Goal: Transaction & Acquisition: Book appointment/travel/reservation

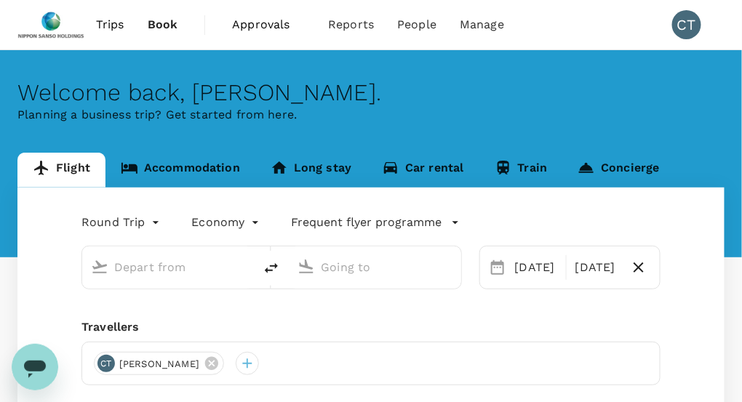
type input "Singapore Changi (SIN)"
type input "Tokyo Intl (HND)"
type input "Singapore Changi (SIN)"
type input "Tokyo Intl (HND)"
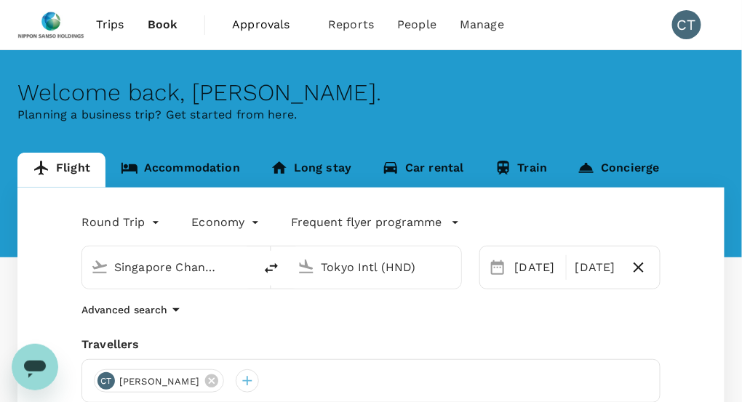
click at [117, 23] on span "Trips" at bounding box center [110, 24] width 28 height 17
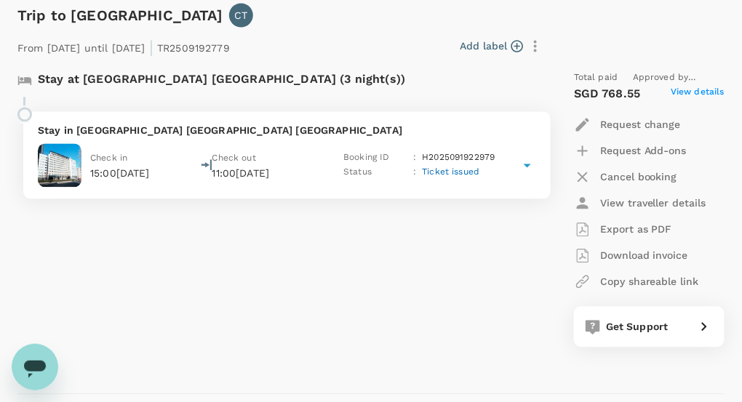
scroll to position [654, 0]
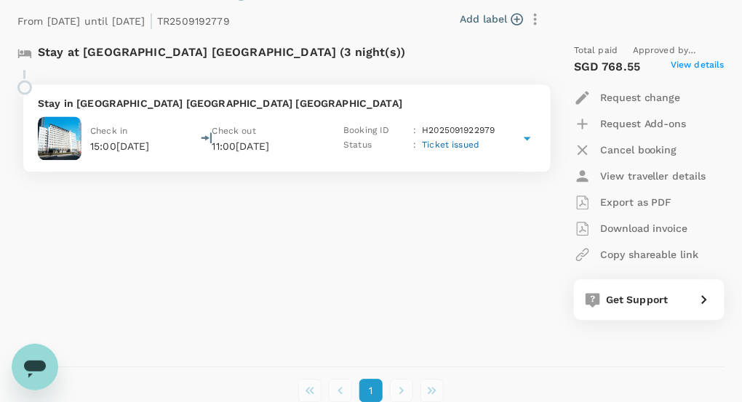
click at [529, 139] on icon at bounding box center [526, 137] width 17 height 17
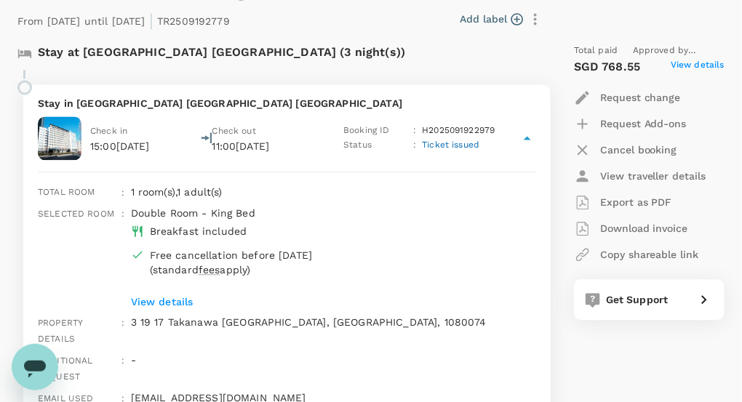
click at [417, 66] on div "Stay at [GEOGRAPHIC_DATA] [GEOGRAPHIC_DATA] (3 night(s))" at bounding box center [280, 57] width 527 height 26
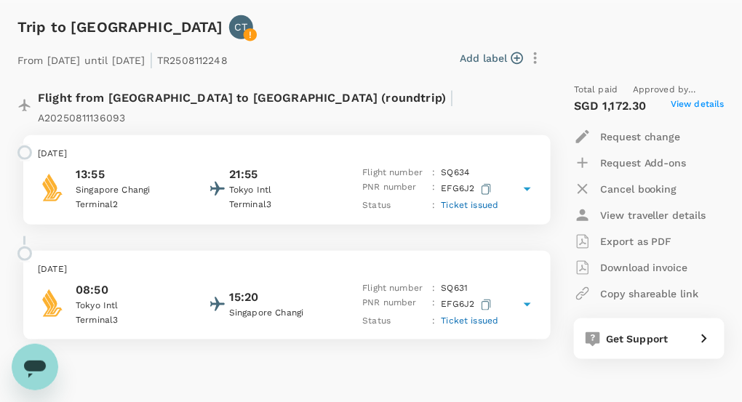
scroll to position [73, 0]
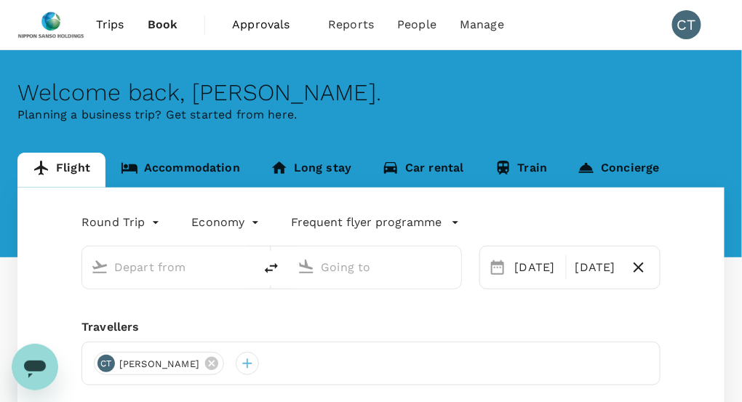
type input "Singapore Changi (SIN)"
type input "Tokyo Intl (HND)"
type input "Singapore Changi (SIN)"
type input "Tokyo Intl (HND)"
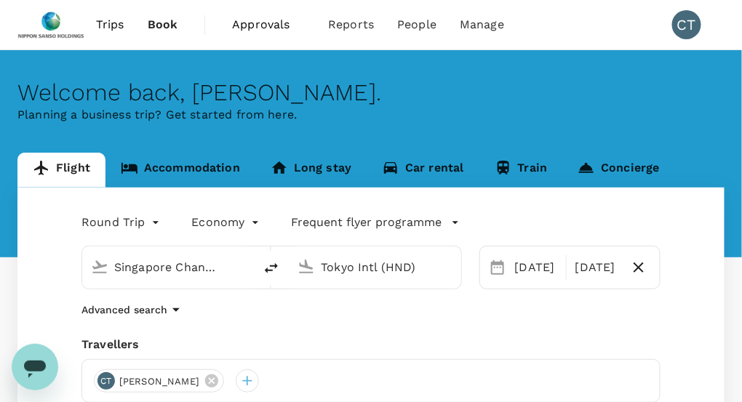
click at [169, 169] on link "Accommodation" at bounding box center [180, 170] width 150 height 35
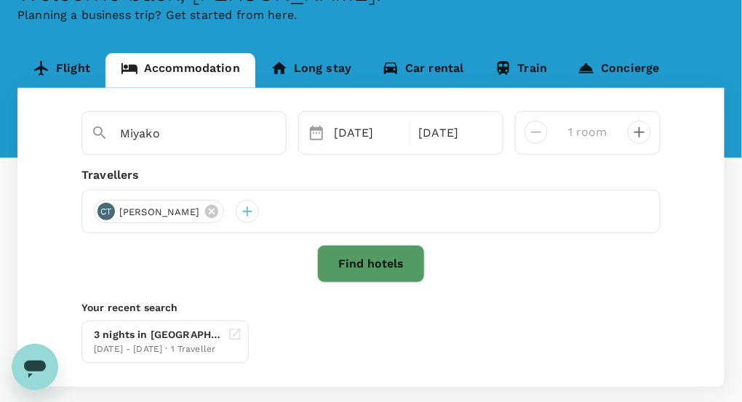
scroll to position [145, 0]
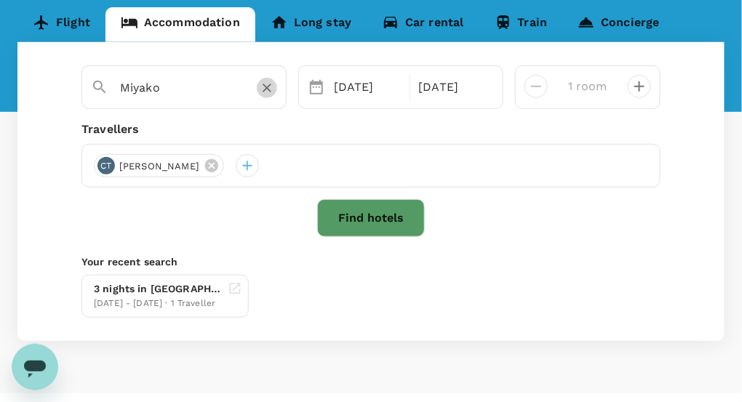
click at [263, 87] on icon "Clear" at bounding box center [267, 88] width 15 height 15
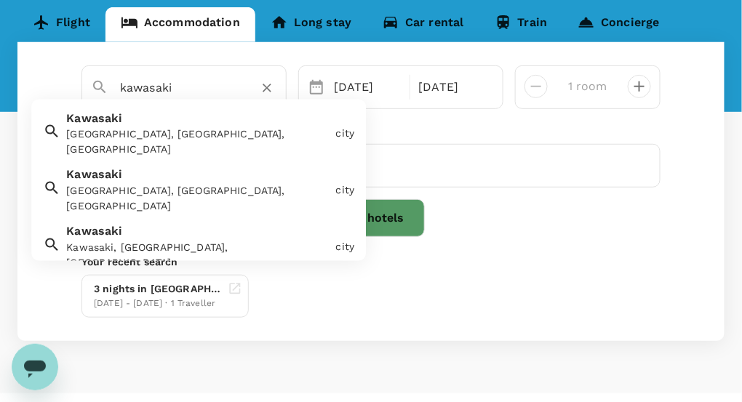
click at [183, 137] on div "Kawasaki, Kanagawa, Japan" at bounding box center [197, 142] width 263 height 31
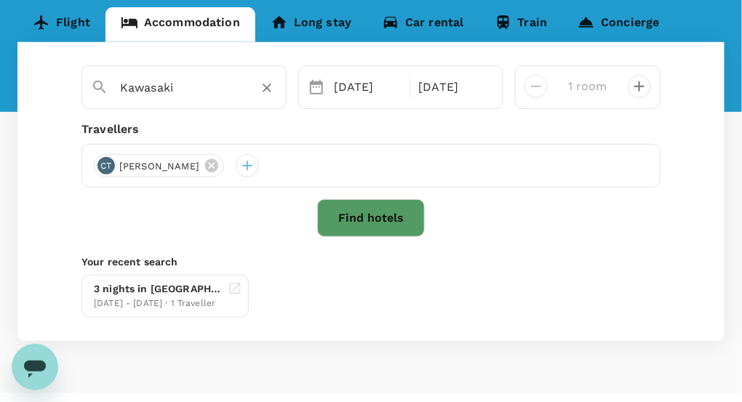
type input "Kawasaki"
click at [217, 101] on div "Kawasaki" at bounding box center [183, 87] width 205 height 44
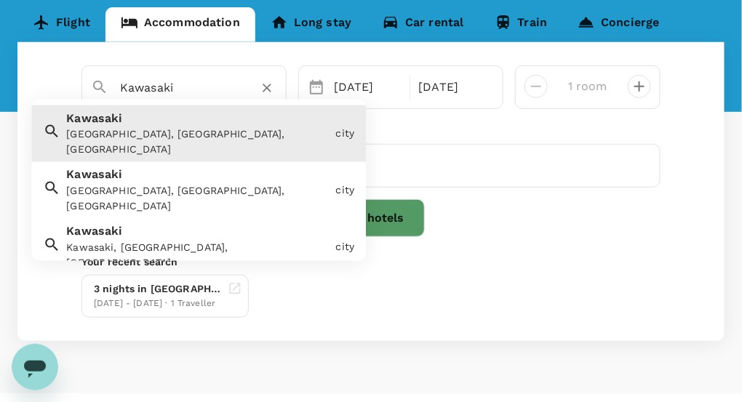
click at [204, 91] on input "Kawasaki" at bounding box center [178, 87] width 116 height 23
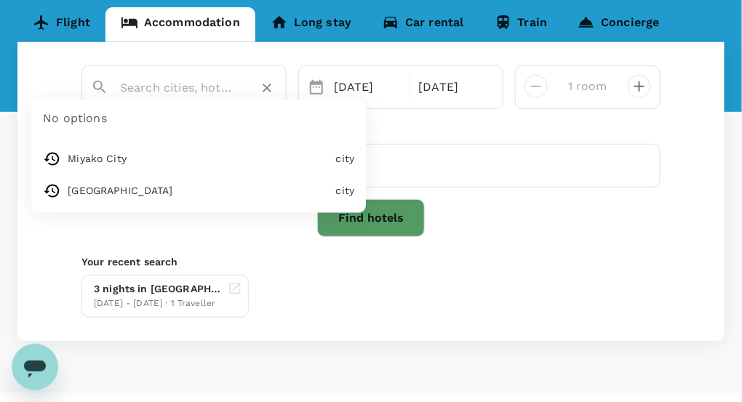
paste input "Hotel Metropolitan Kawasaki"
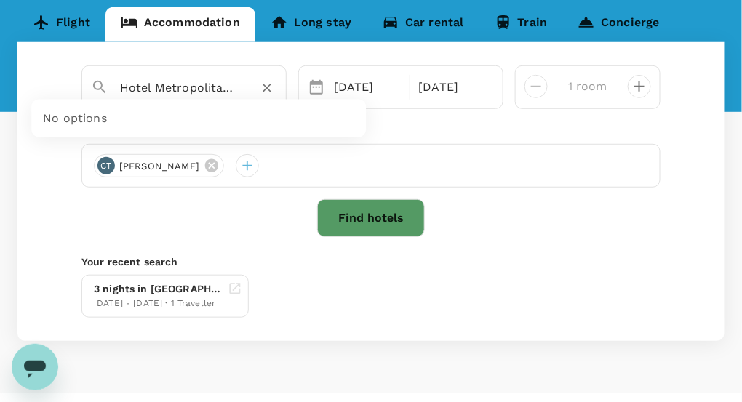
scroll to position [0, 51]
type input "Hotel Metropolitan Kawasaki"
click at [393, 222] on button "Find hotels" at bounding box center [371, 218] width 108 height 38
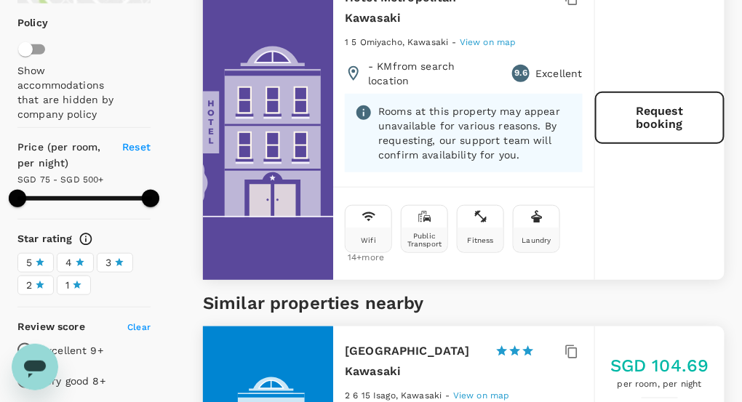
scroll to position [73, 0]
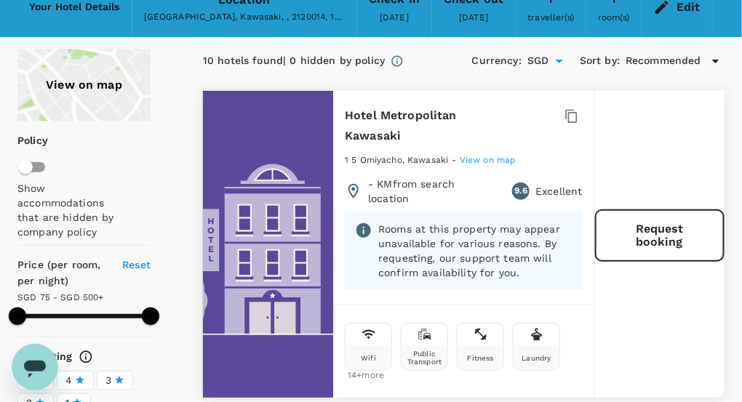
click at [497, 160] on span "View on map" at bounding box center [488, 160] width 57 height 10
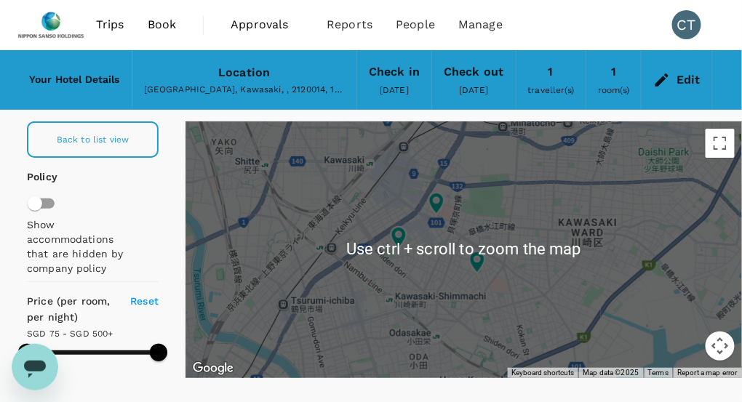
scroll to position [58, 0]
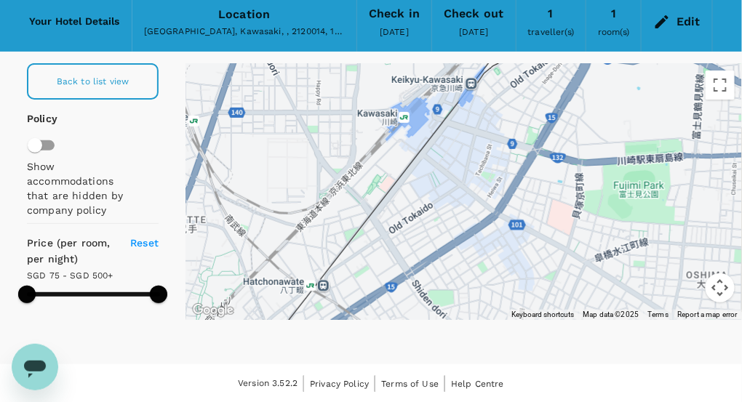
drag, startPoint x: 353, startPoint y: 191, endPoint x: 378, endPoint y: 299, distance: 110.4
click at [378, 299] on div at bounding box center [463, 191] width 556 height 257
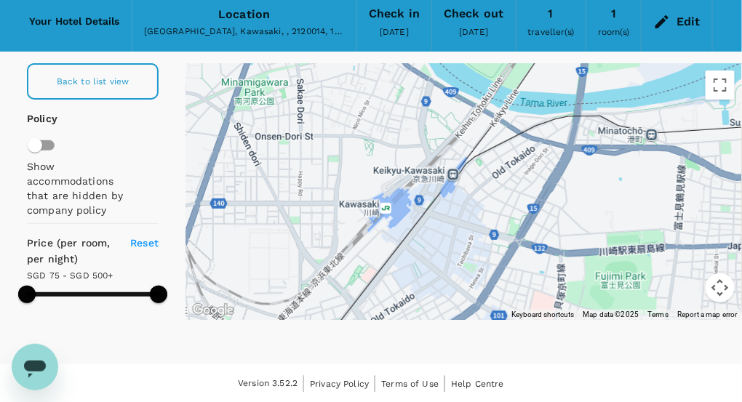
drag, startPoint x: 460, startPoint y: 213, endPoint x: 444, endPoint y: 264, distance: 53.6
click at [441, 301] on div at bounding box center [463, 191] width 556 height 257
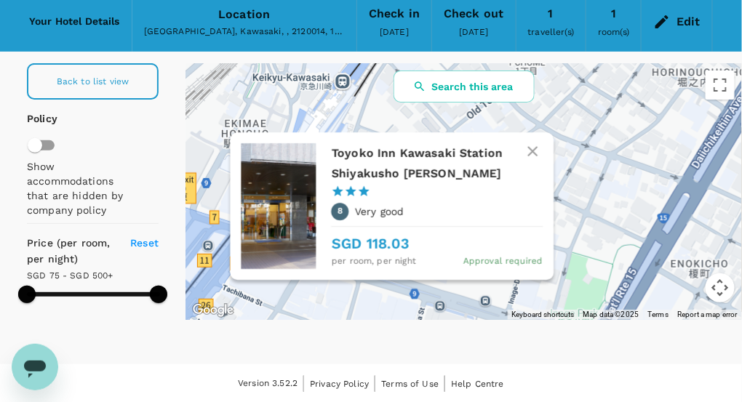
drag, startPoint x: 462, startPoint y: 222, endPoint x: 392, endPoint y: 292, distance: 98.7
click at [392, 292] on div "Toyoko Inn Kawasaki Station Shiyakusho Dori 1 Star 2 Stars 3 Stars 4 Stars 5 St…" at bounding box center [463, 191] width 556 height 257
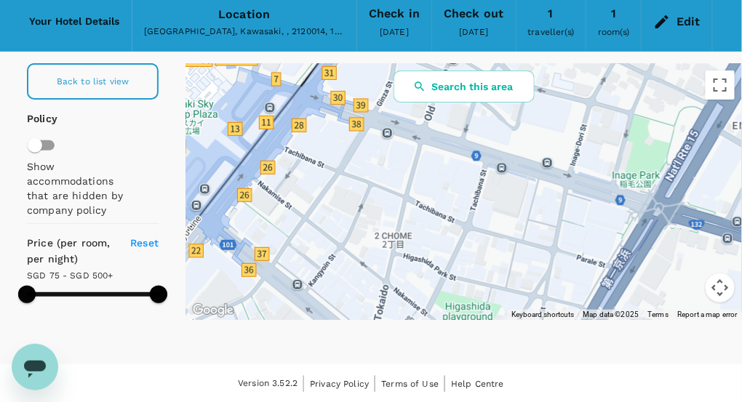
drag, startPoint x: 364, startPoint y: 241, endPoint x: 427, endPoint y: 104, distance: 151.3
click at [427, 104] on div at bounding box center [463, 191] width 556 height 257
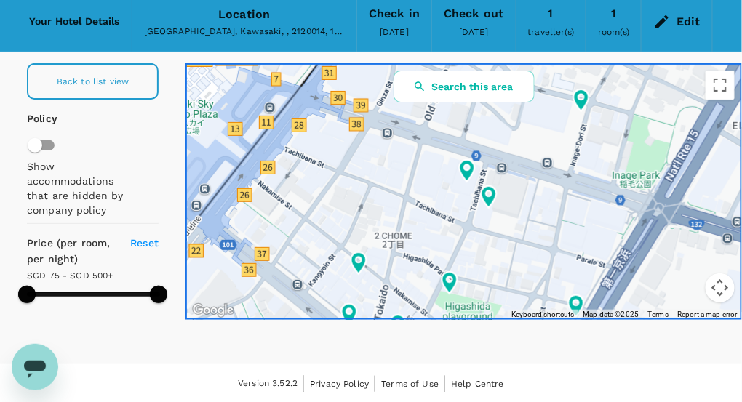
type input "499.91"
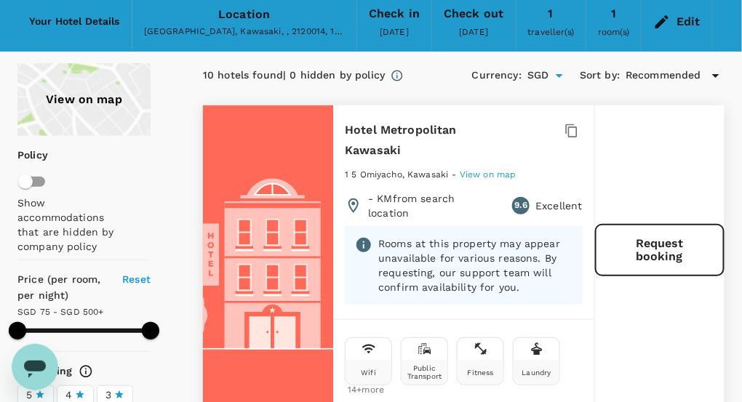
scroll to position [73, 0]
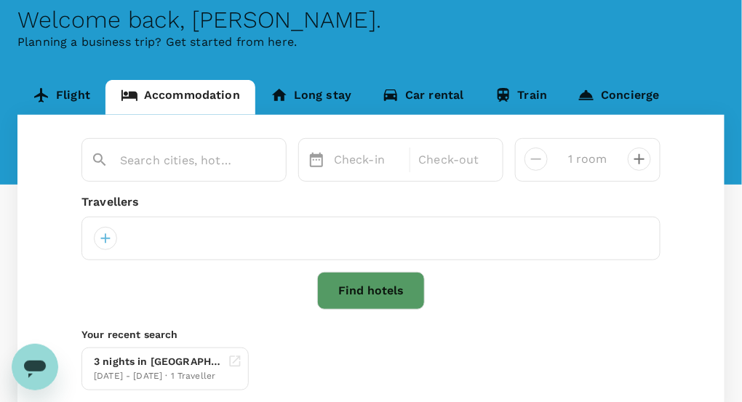
type input "Hotel Metropolitan Kawasaki"
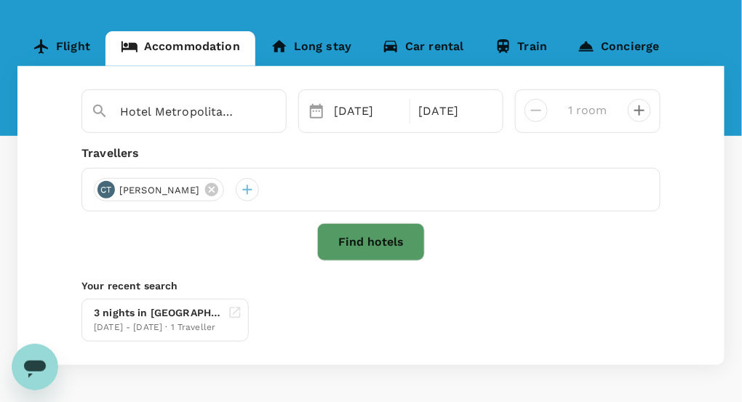
scroll to position [145, 0]
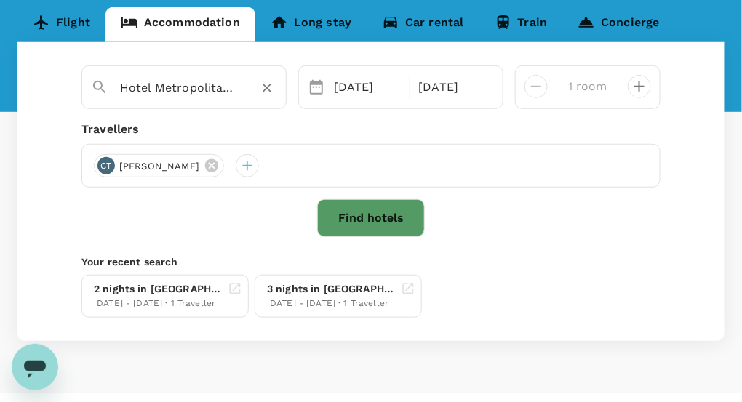
click at [228, 90] on input "Hotel Metropolitan Kawasaki" at bounding box center [178, 87] width 116 height 23
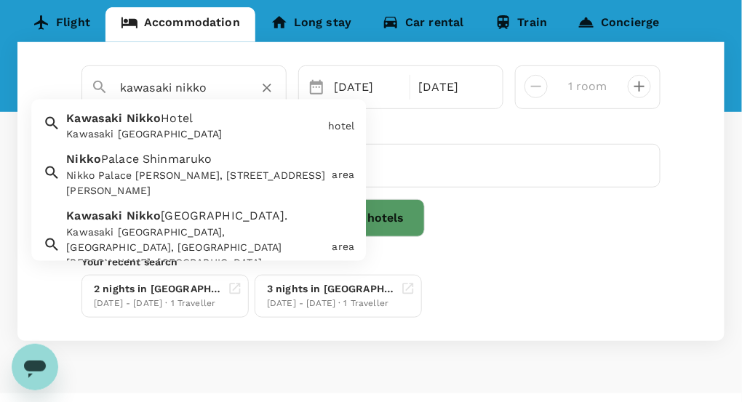
click at [178, 123] on span "Hotel" at bounding box center [177, 118] width 32 height 14
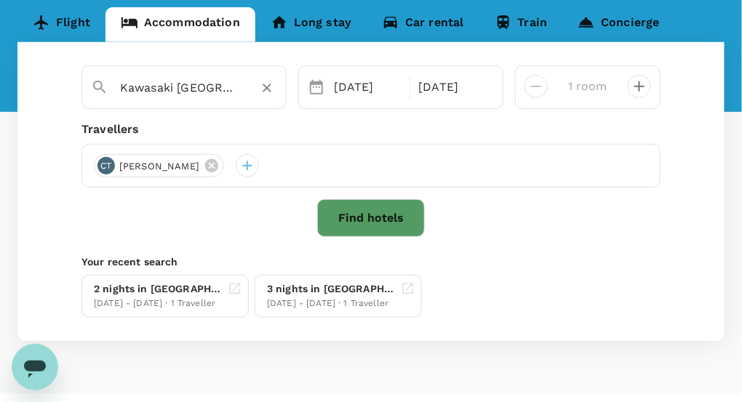
type input "Kawasaki Nikko Hotel"
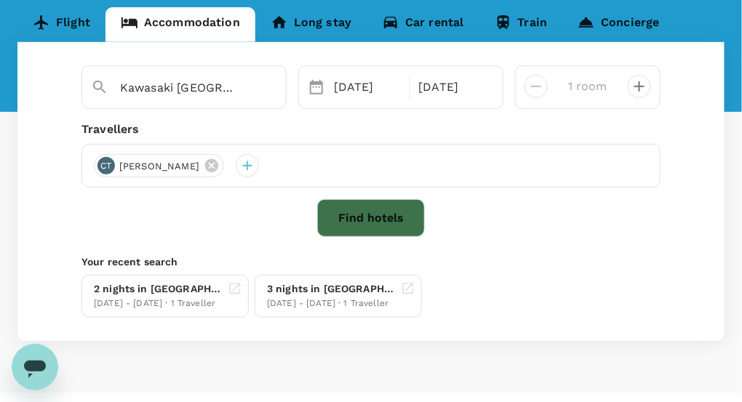
click at [405, 221] on button "Find hotels" at bounding box center [371, 218] width 108 height 38
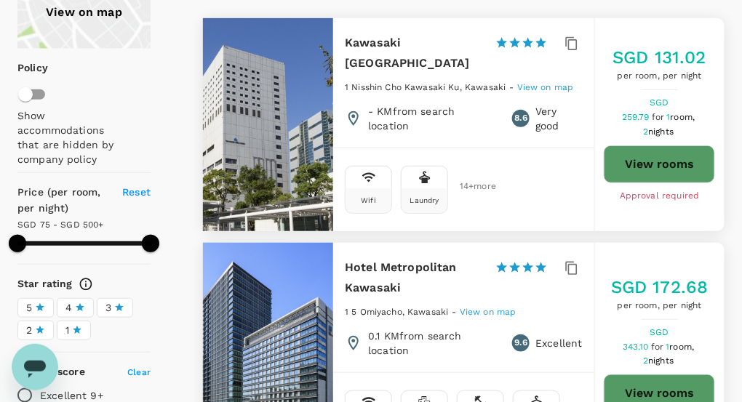
scroll to position [218, 0]
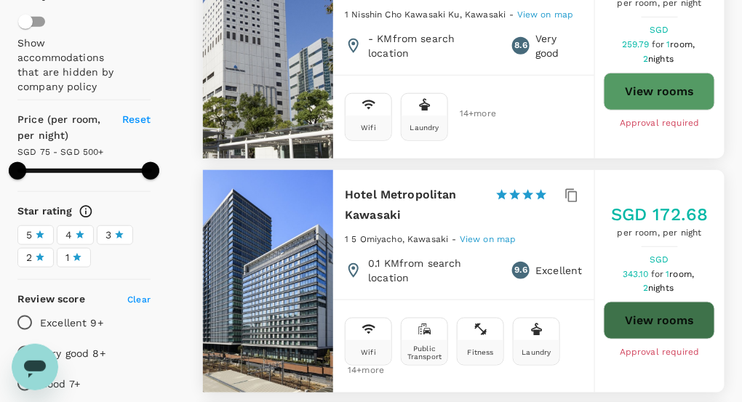
click at [650, 316] on button "View rooms" at bounding box center [659, 321] width 111 height 38
type input "499.91"
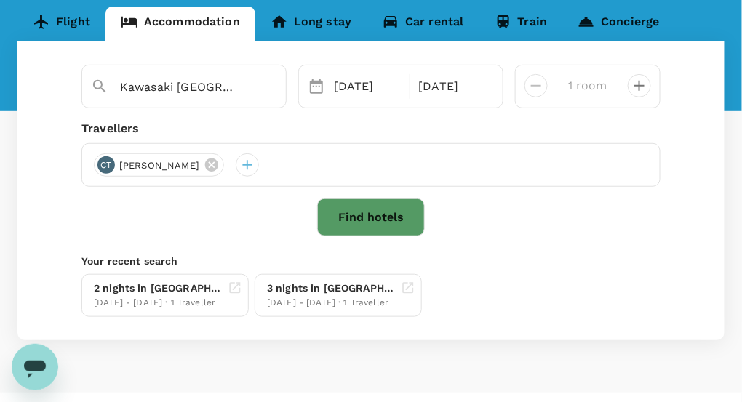
scroll to position [145, 0]
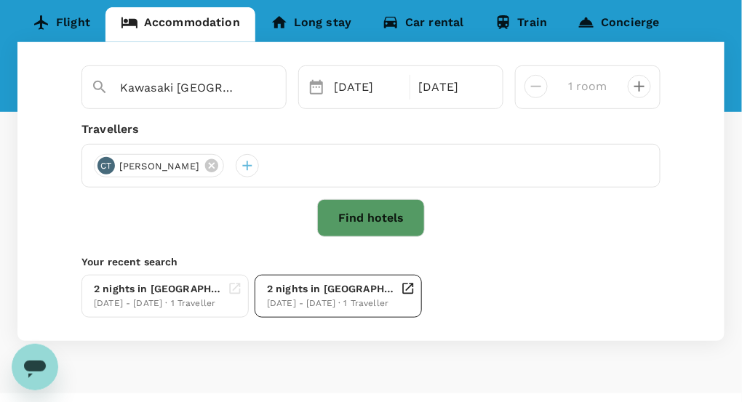
click at [319, 297] on div "20 Oct - 22 Oct · 1 Traveller" at bounding box center [331, 304] width 128 height 15
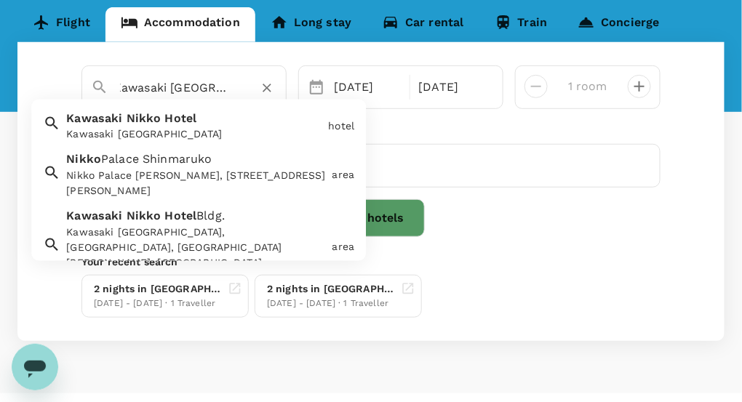
scroll to position [0, 0]
drag, startPoint x: 233, startPoint y: 84, endPoint x: 56, endPoint y: 82, distance: 176.7
click at [56, 82] on div "Kawasaki Nikko Hotel Kawasaki Nikko Hotel Kawasaki Nikko Hotel hotel Nikko Pala…" at bounding box center [370, 191] width 707 height 299
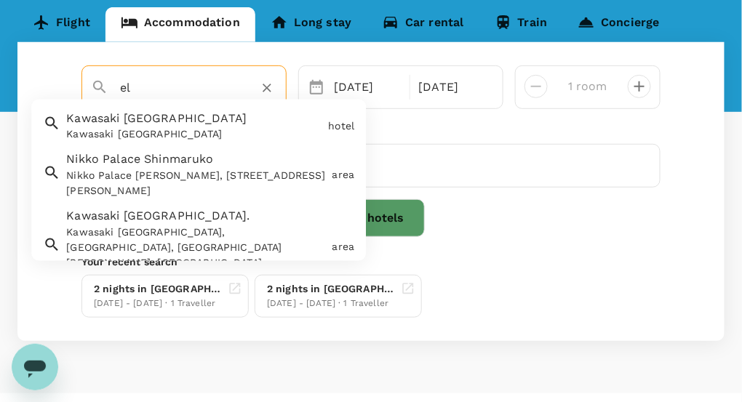
type input "l"
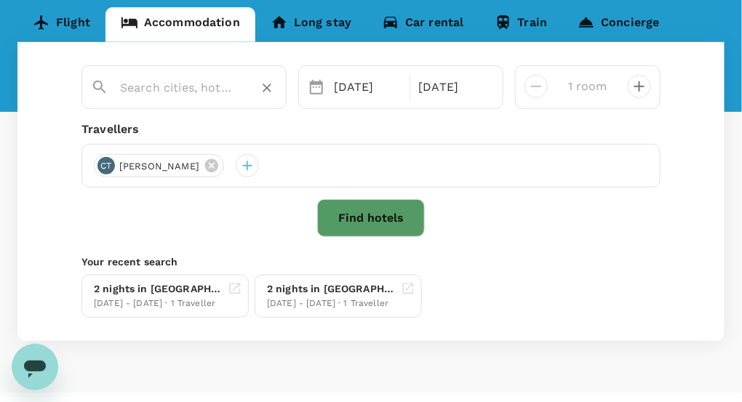
paste input "Hotel Metropolitan Kawasaki"
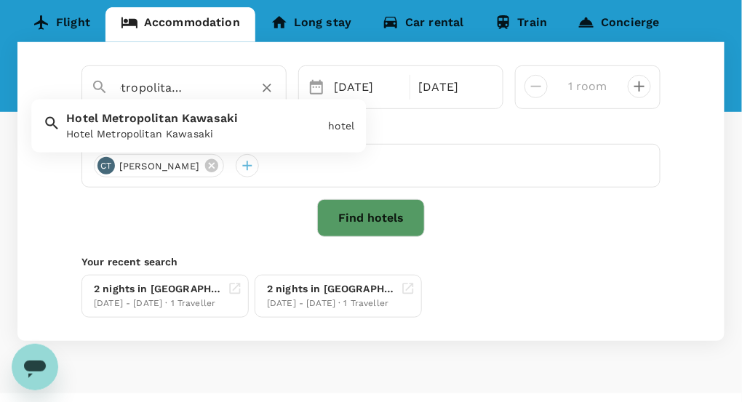
click at [172, 119] on span "Metropolitan" at bounding box center [140, 118] width 76 height 14
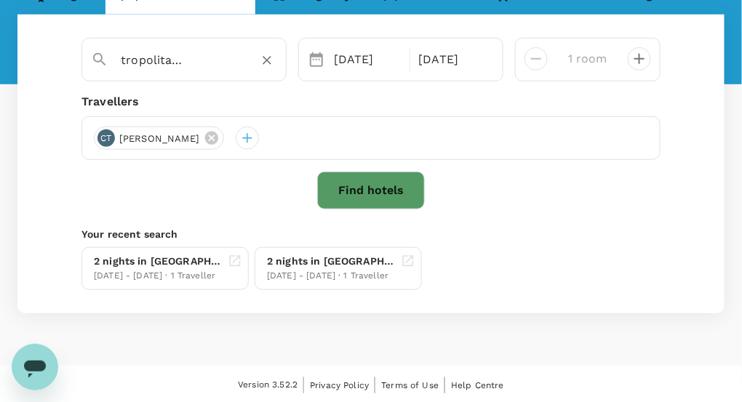
scroll to position [100, 0]
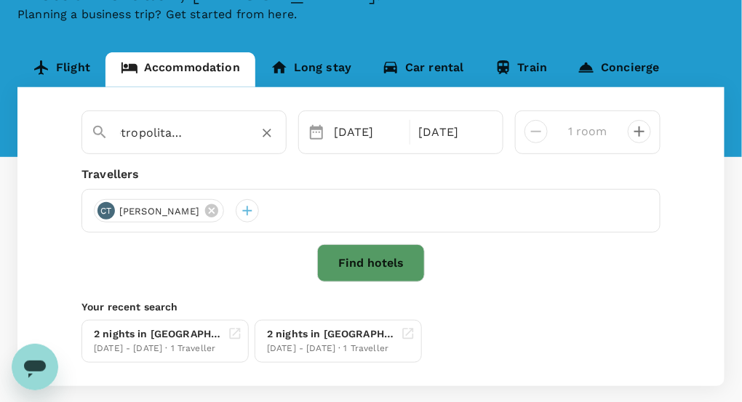
type input "Hotel Metropolitan Kawasaki"
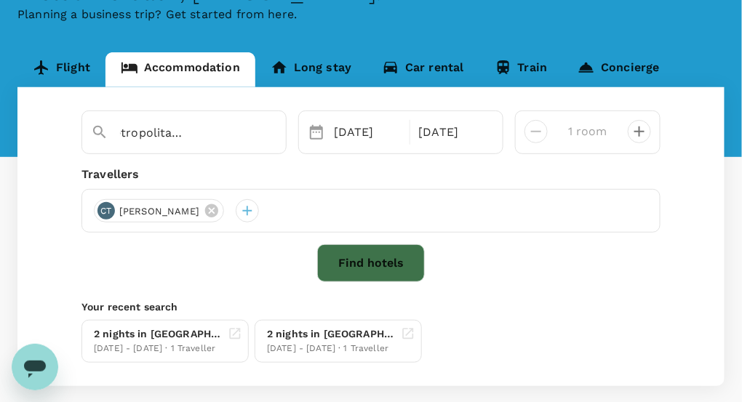
scroll to position [0, 0]
click at [356, 255] on button "Find hotels" at bounding box center [371, 263] width 108 height 38
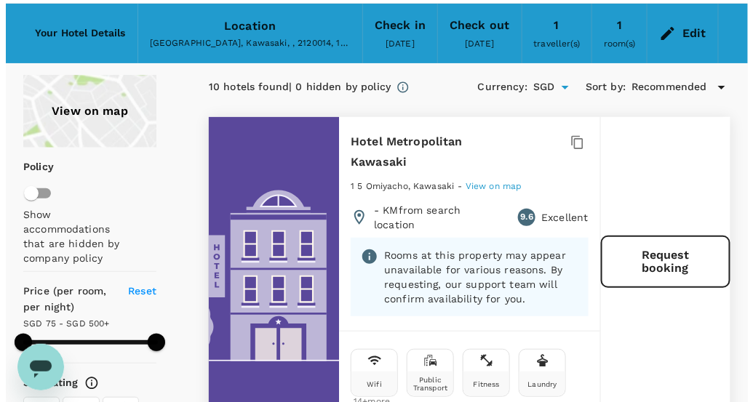
scroll to position [73, 0]
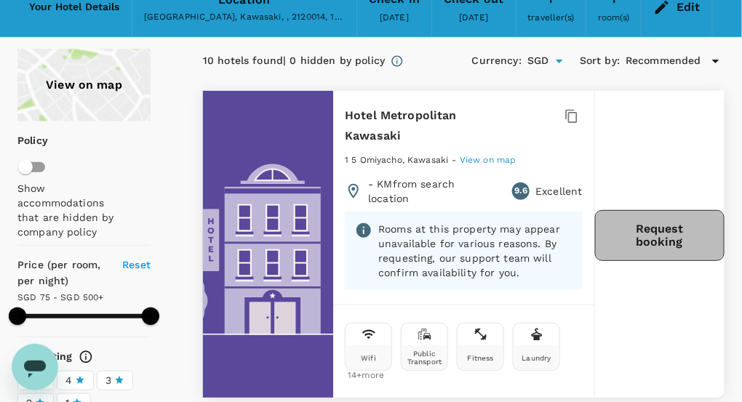
click at [640, 239] on button "Request booking" at bounding box center [659, 235] width 129 height 51
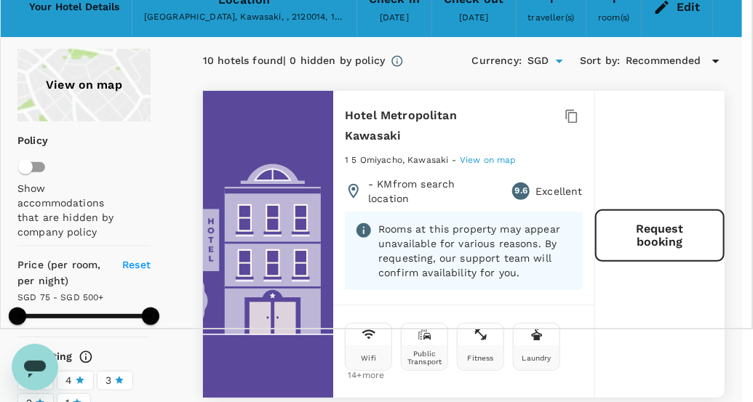
type input "clara.teo@apac.nipponsanso.com"
type input "65"
type input "82188976"
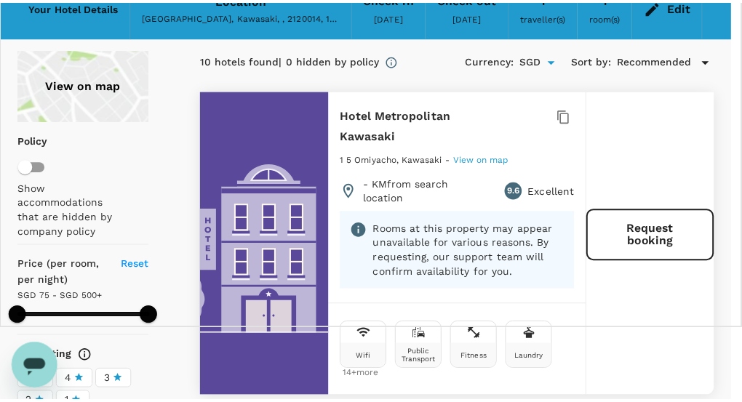
scroll to position [0, 0]
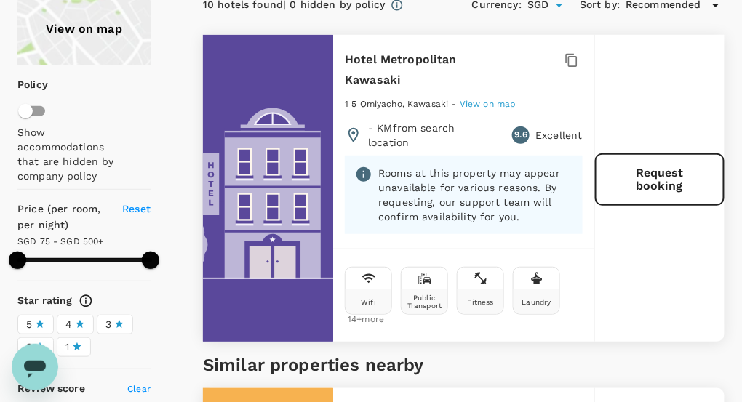
scroll to position [73, 0]
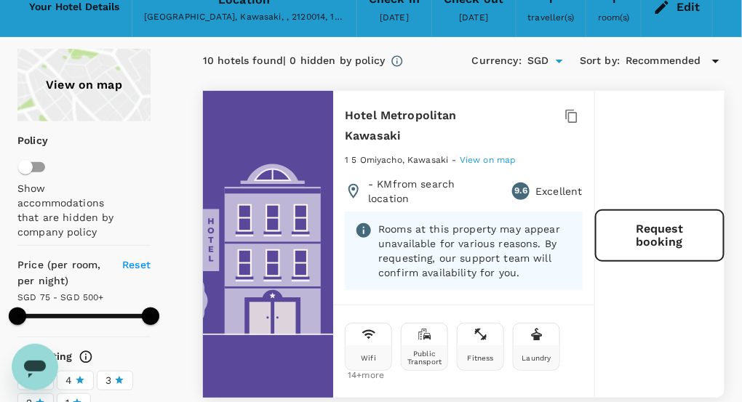
click at [402, 123] on h6 "Hotel Metropolitan Kawasaki" at bounding box center [414, 125] width 139 height 41
click at [574, 119] on icon "button" at bounding box center [571, 116] width 15 height 15
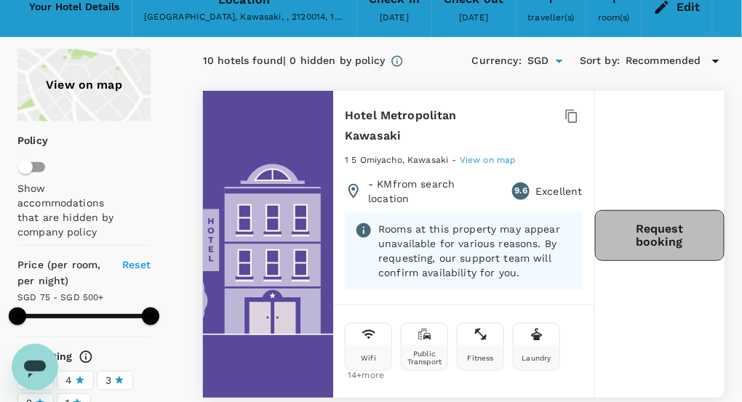
click at [697, 224] on button "Request booking" at bounding box center [659, 235] width 129 height 51
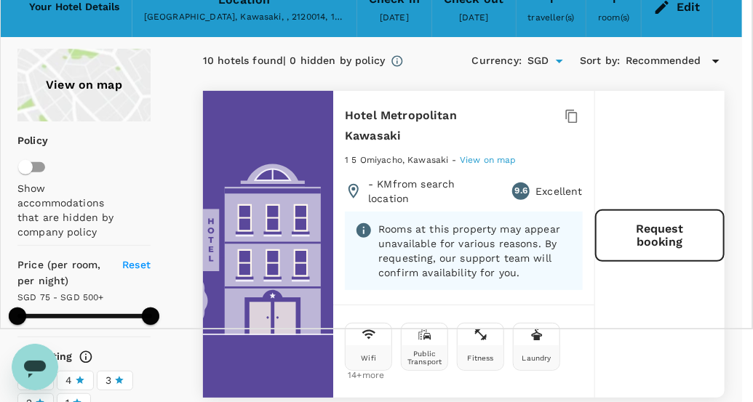
scroll to position [266, 0]
type textarea "I"
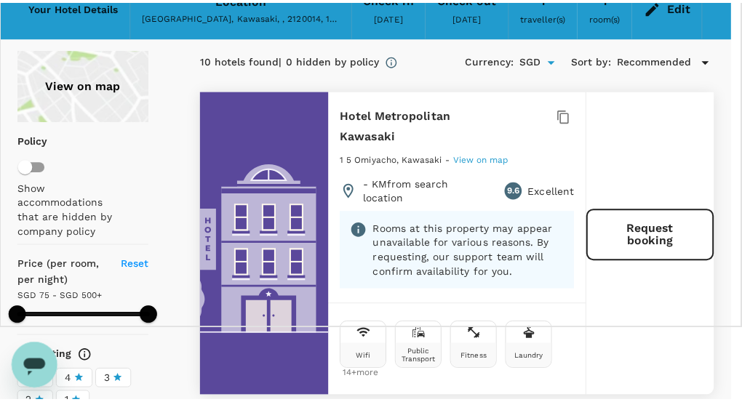
scroll to position [218, 0]
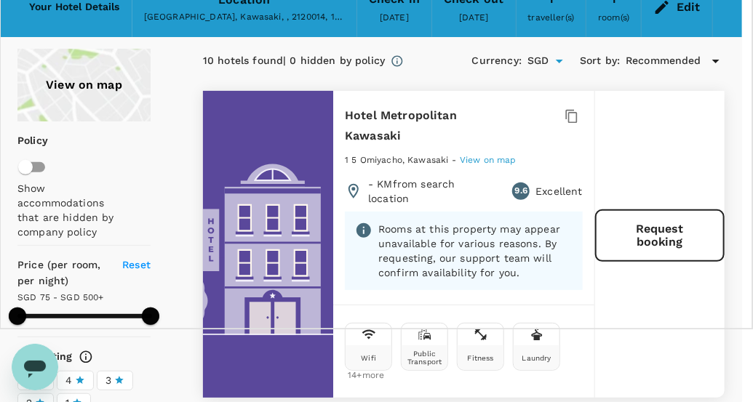
type textarea "Please book with breakfast. Thanks."
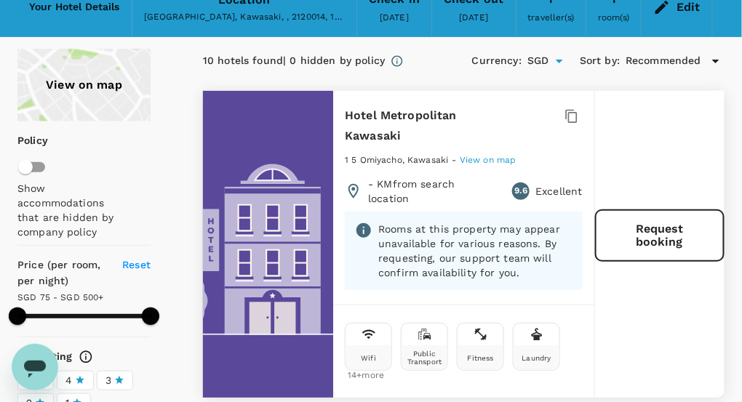
type input "499.91"
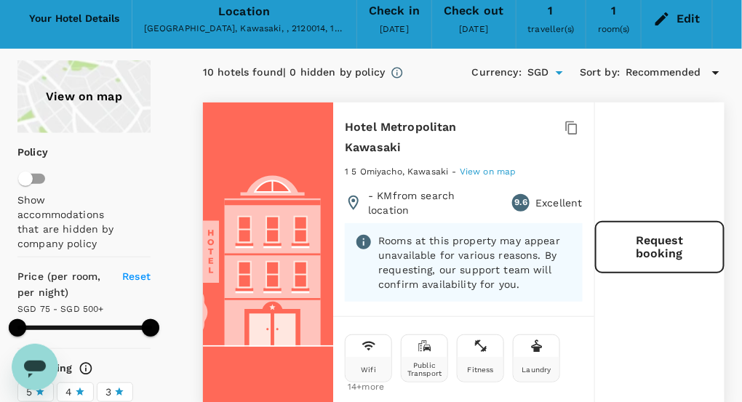
scroll to position [145, 0]
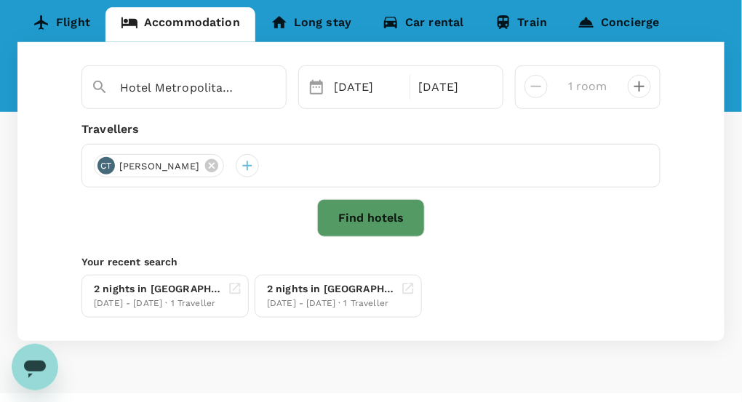
scroll to position [100, 0]
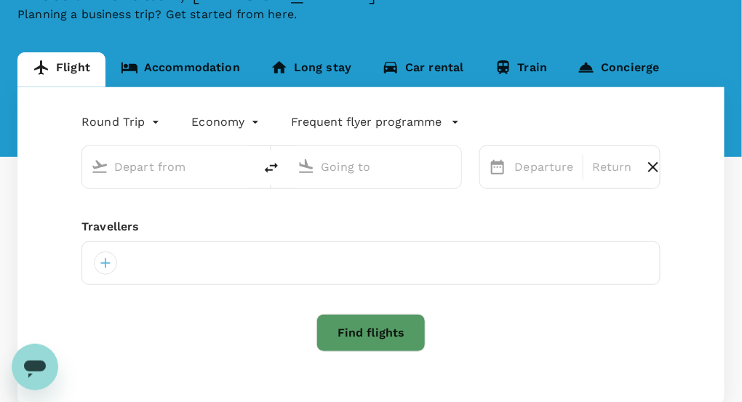
scroll to position [48, 0]
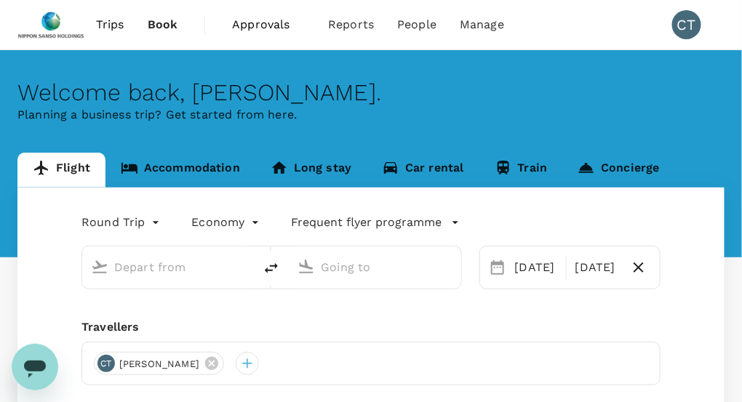
type input "Singapore Changi (SIN)"
type input "Tokyo Intl (HND)"
type input "Singapore Changi (SIN)"
type input "Tokyo Intl (HND)"
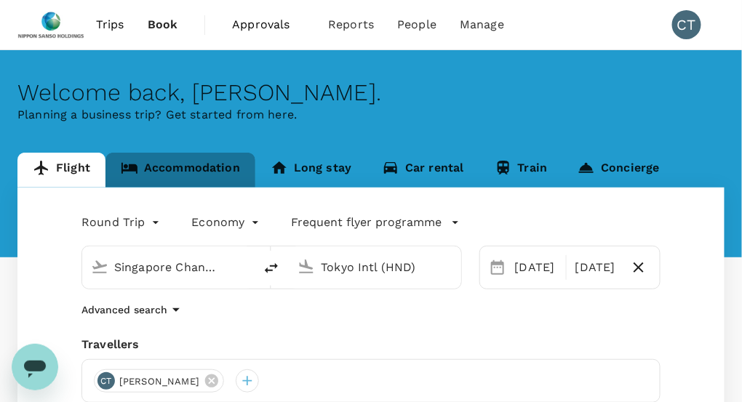
click at [217, 161] on link "Accommodation" at bounding box center [180, 170] width 150 height 35
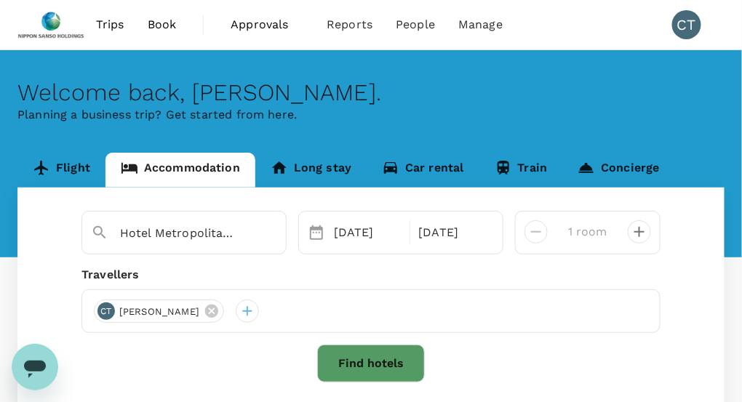
scroll to position [73, 0]
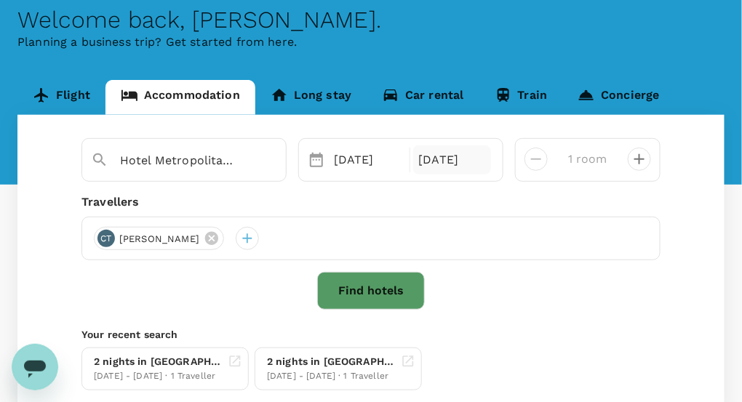
click at [437, 166] on div "22 Oct" at bounding box center [452, 159] width 79 height 29
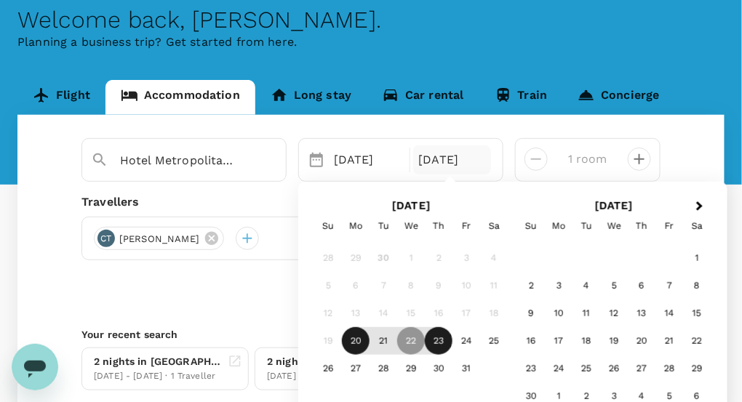
click at [434, 339] on div "23" at bounding box center [439, 342] width 28 height 28
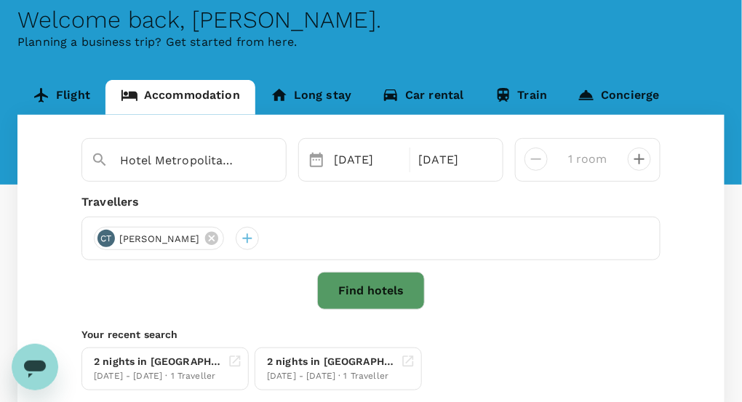
click at [457, 217] on div "CT Clara Teo" at bounding box center [370, 239] width 579 height 44
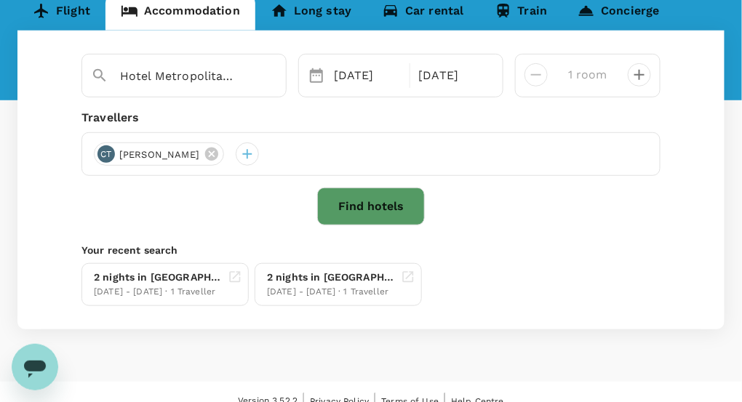
scroll to position [173, 0]
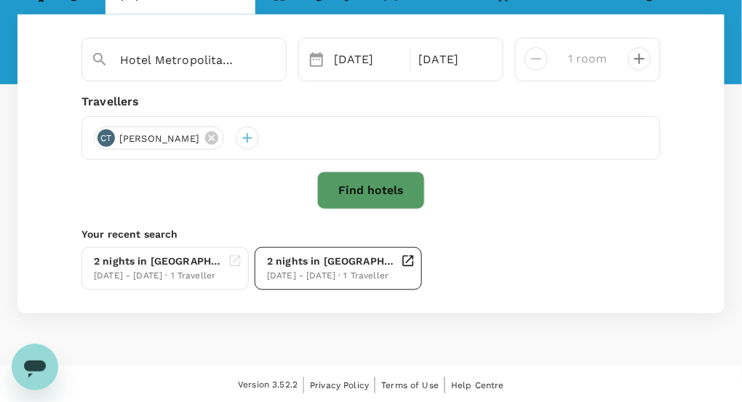
click at [406, 262] on icon at bounding box center [408, 261] width 15 height 15
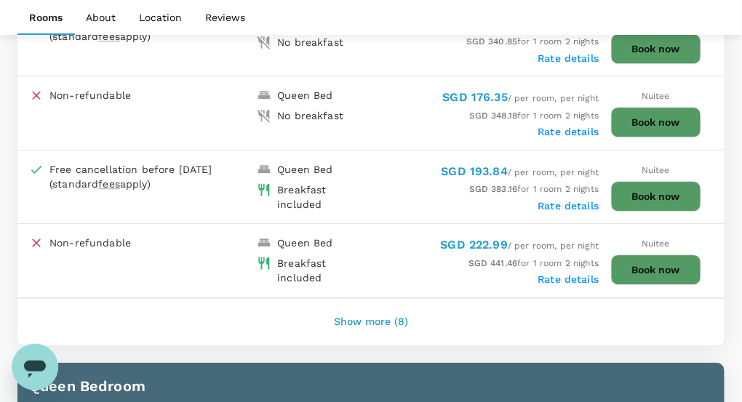
scroll to position [873, 0]
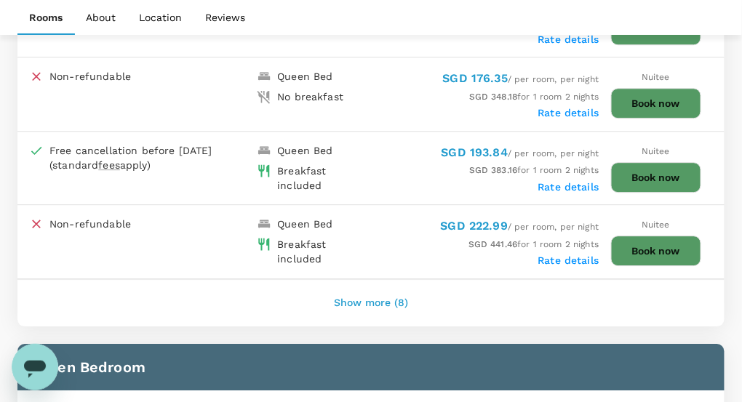
click at [372, 299] on button "Show more (8)" at bounding box center [370, 303] width 115 height 35
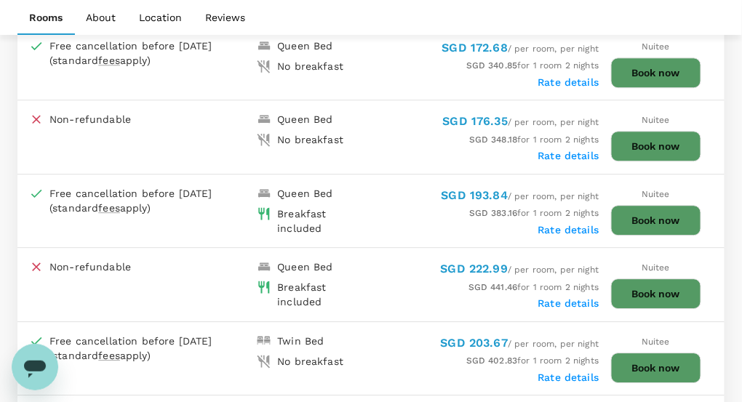
scroll to position [800, 0]
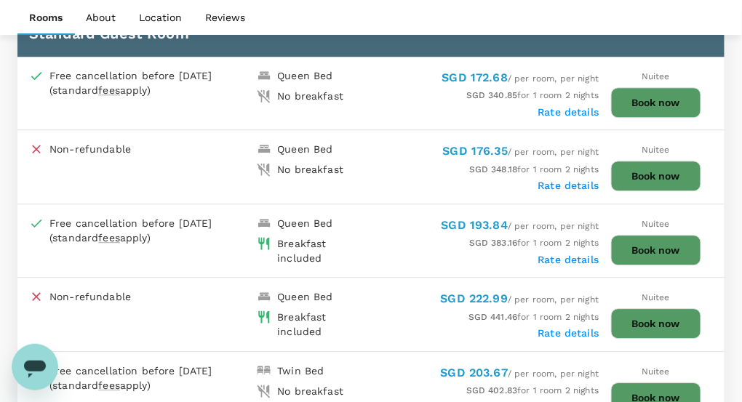
click at [673, 241] on button "Book now" at bounding box center [656, 250] width 90 height 31
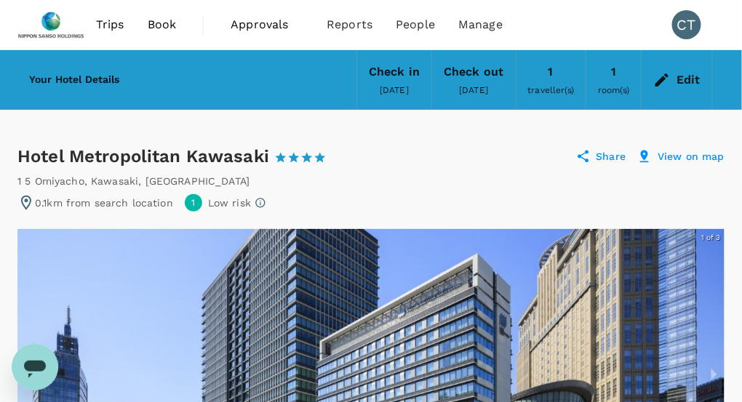
click at [466, 79] on div "Check out" at bounding box center [474, 72] width 60 height 20
click at [466, 73] on div "Check out" at bounding box center [474, 72] width 60 height 20
click at [493, 73] on div "Check out" at bounding box center [474, 72] width 60 height 20
click at [694, 79] on div "Edit" at bounding box center [688, 80] width 24 height 20
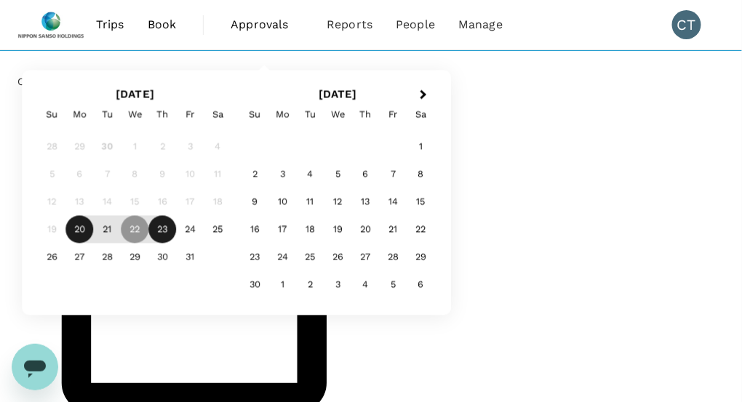
click at [177, 244] on div "23" at bounding box center [163, 230] width 28 height 28
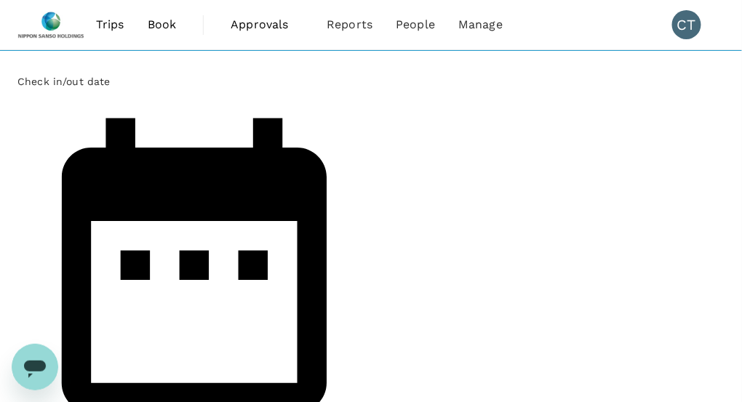
click at [583, 281] on div "Check in/out date 20 Oct Selected date: Thursday, October 23rd, 2025 23 Oct num…" at bounding box center [371, 388] width 742 height 676
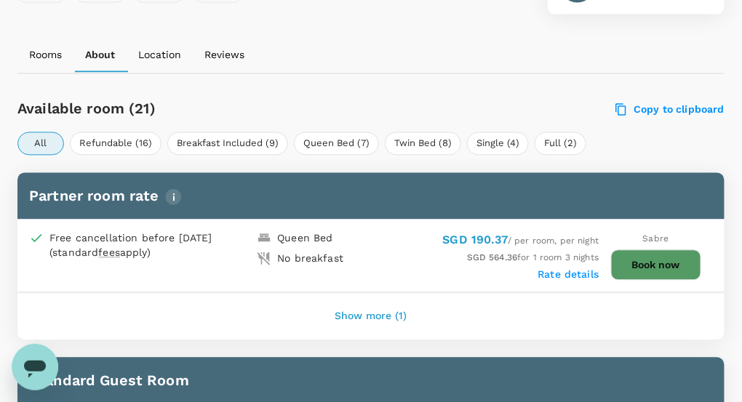
scroll to position [649, 0]
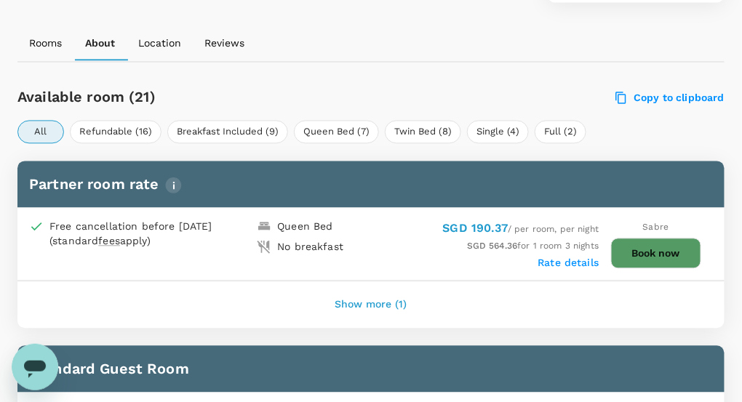
click at [379, 308] on button "Show more (1)" at bounding box center [371, 305] width 113 height 35
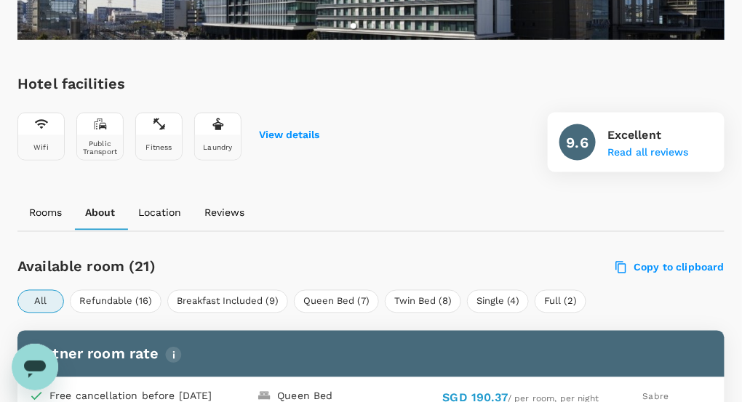
scroll to position [503, 0]
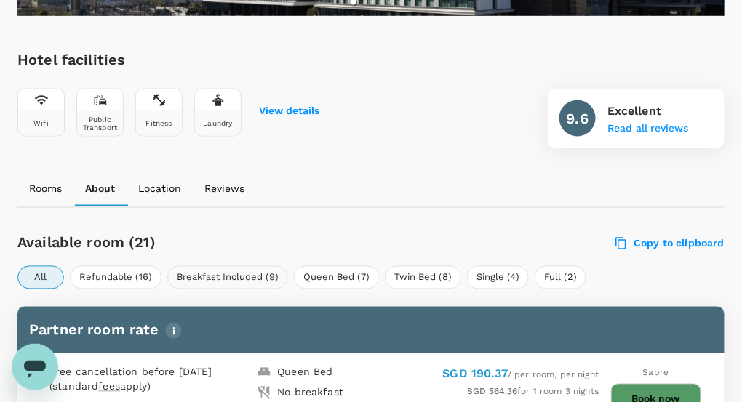
click at [255, 279] on button "Breakfast Included (9)" at bounding box center [227, 277] width 121 height 23
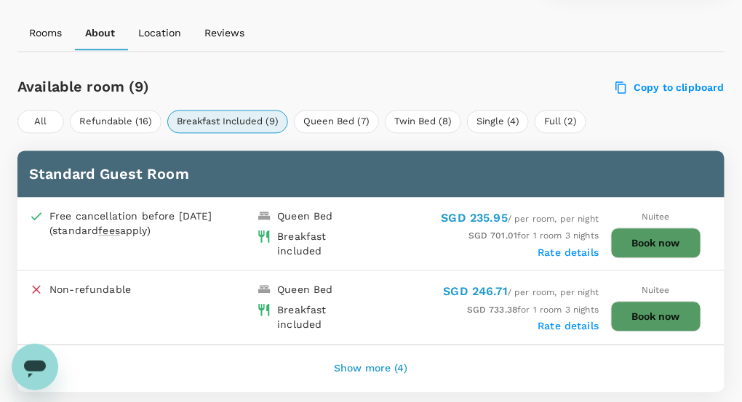
scroll to position [721, 0]
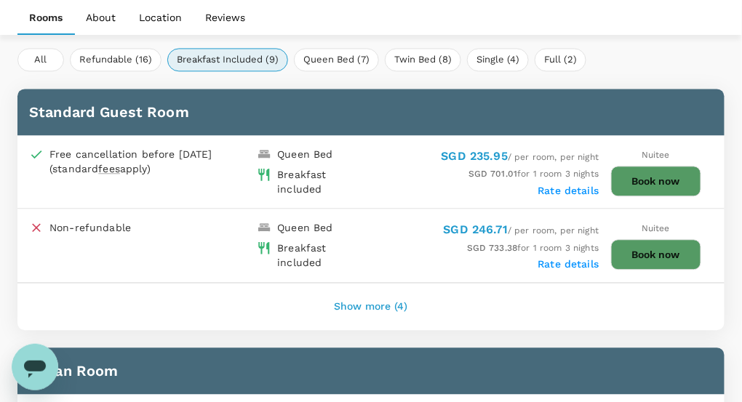
click at [369, 303] on button "Show more (4)" at bounding box center [371, 306] width 114 height 35
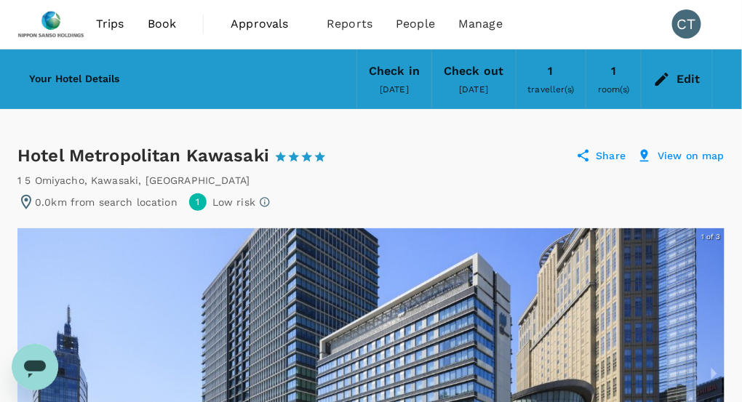
scroll to position [0, 0]
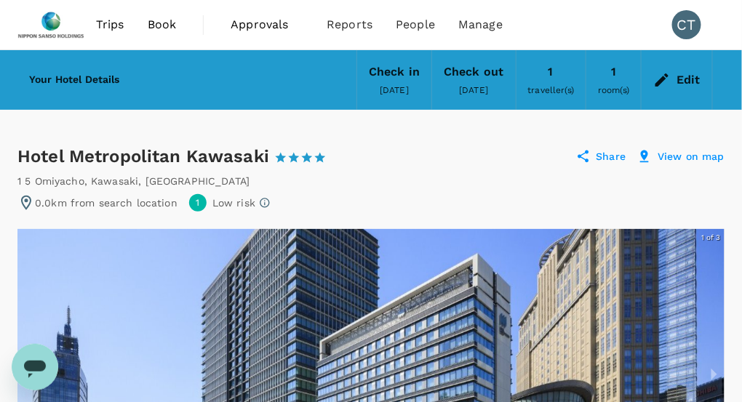
click at [657, 77] on icon at bounding box center [661, 79] width 17 height 17
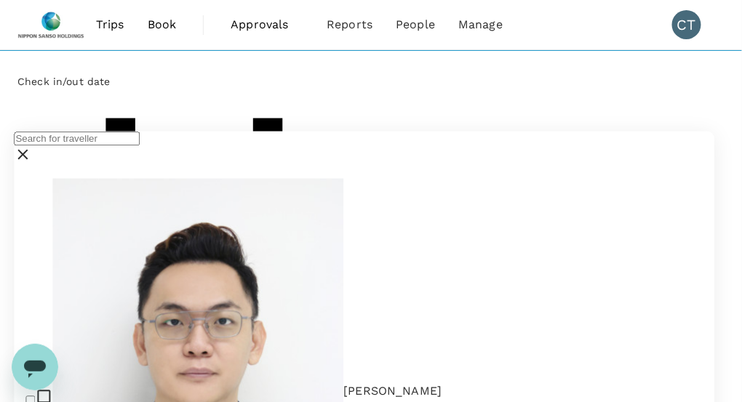
click at [31, 164] on icon at bounding box center [22, 154] width 17 height 17
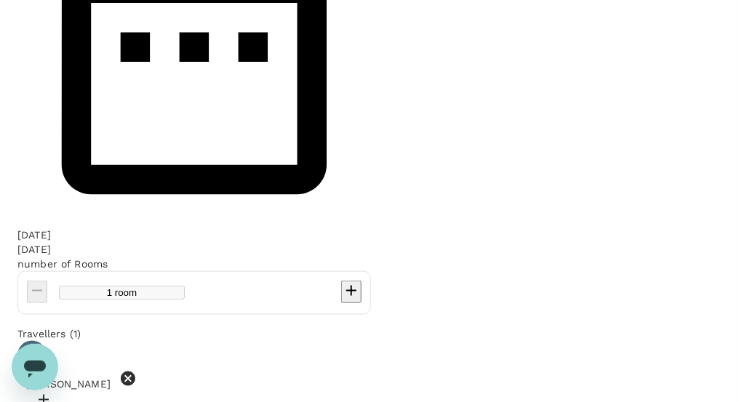
scroll to position [0, 0]
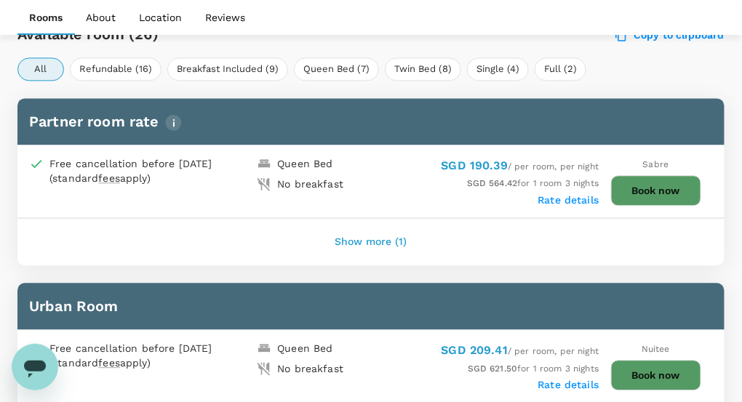
scroll to position [721, 0]
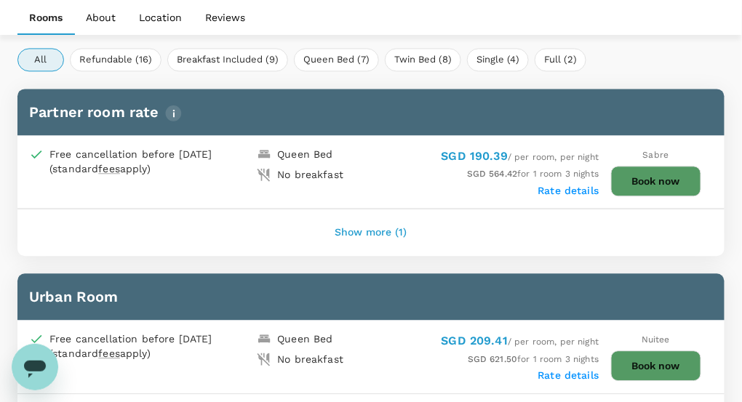
click at [377, 232] on button "Show more (1)" at bounding box center [371, 232] width 113 height 35
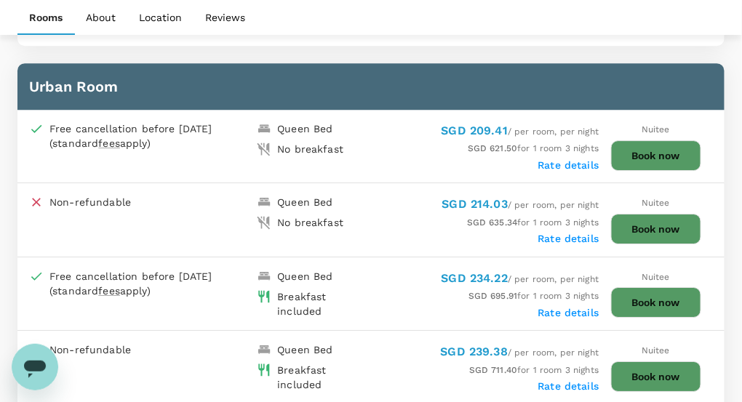
scroll to position [1085, 0]
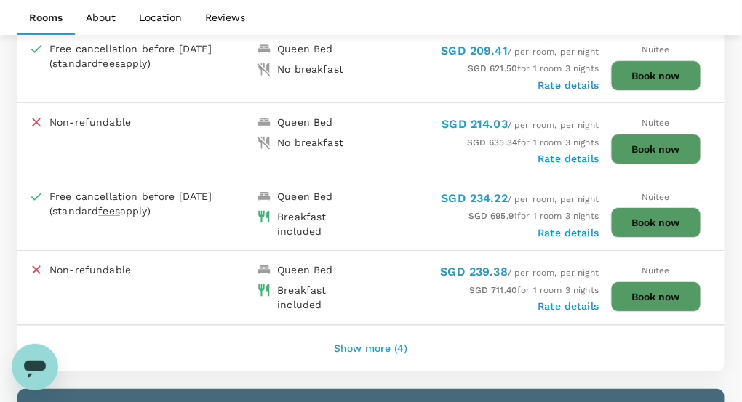
click at [387, 346] on button "Show more (4)" at bounding box center [371, 349] width 114 height 35
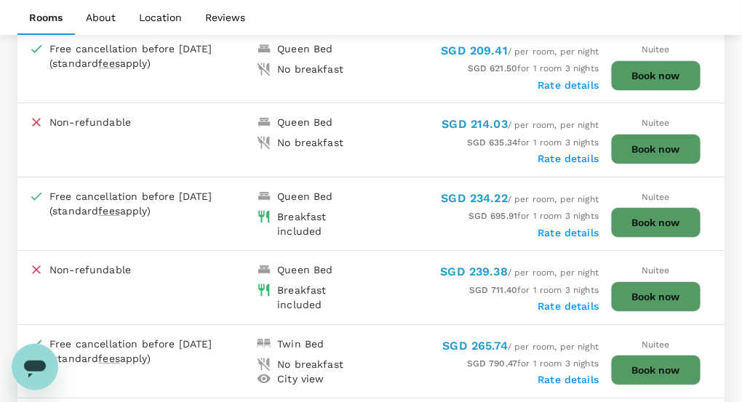
click at [636, 217] on button "Book now" at bounding box center [656, 222] width 90 height 31
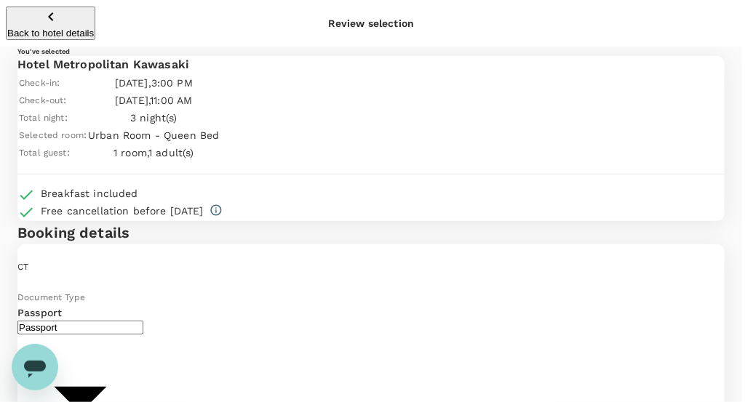
type input "9da82385-ea03-4e8d-b270-32b986f0971a"
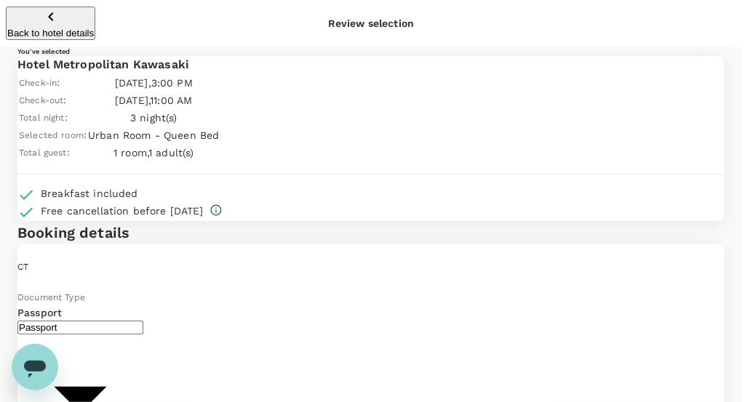
drag, startPoint x: 407, startPoint y: 132, endPoint x: 472, endPoint y: 163, distance: 71.6
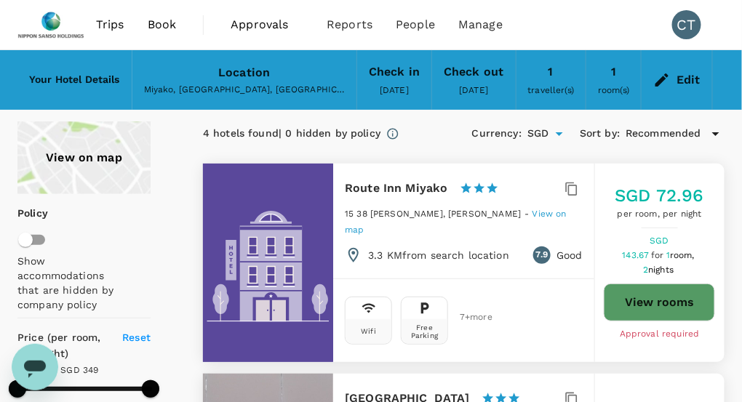
click at [111, 25] on span "Trips" at bounding box center [110, 24] width 28 height 17
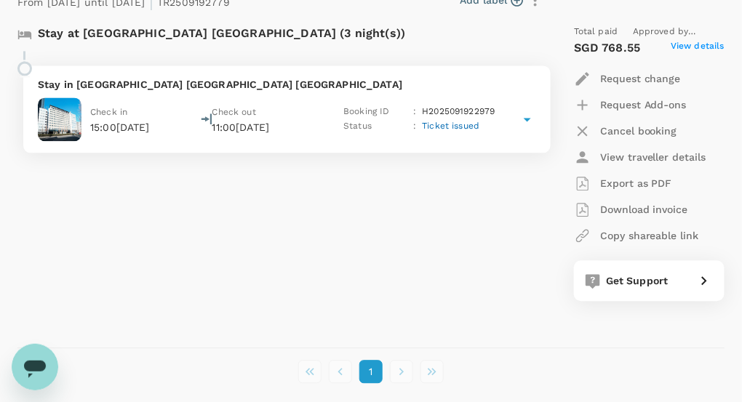
scroll to position [654, 0]
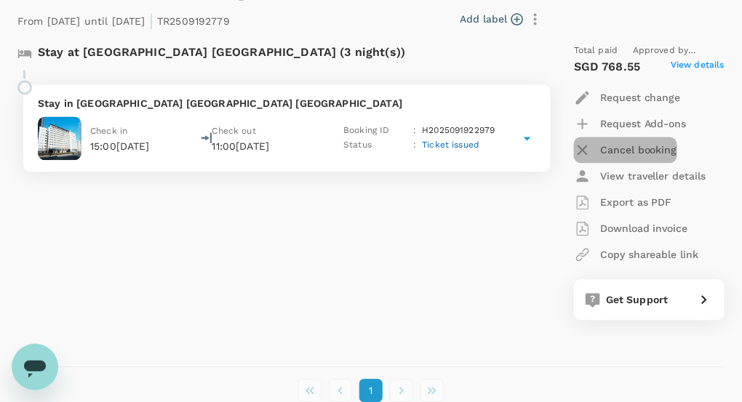
click at [624, 150] on p "Cancel booking" at bounding box center [638, 150] width 77 height 15
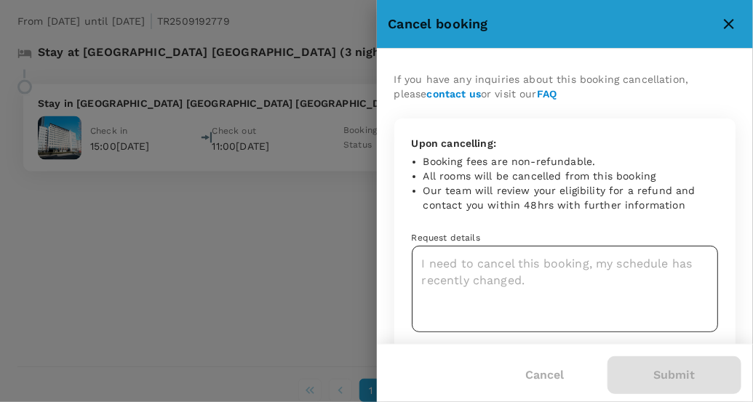
click at [522, 282] on textarea at bounding box center [565, 289] width 307 height 87
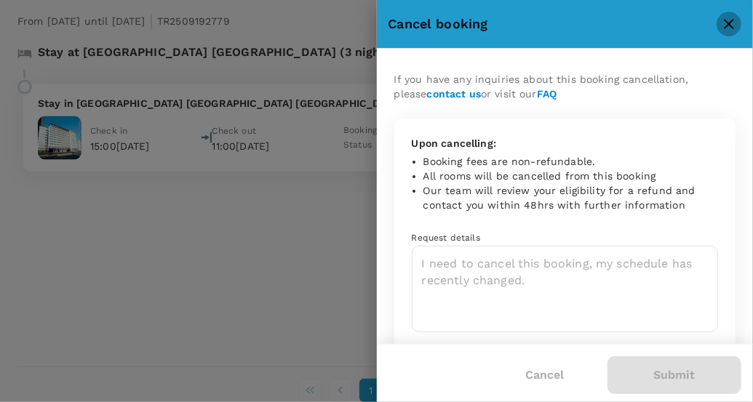
click at [732, 23] on icon "close" at bounding box center [728, 23] width 17 height 17
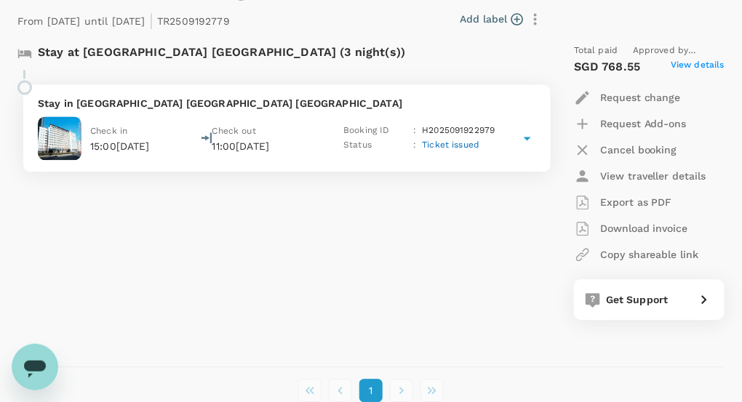
click at [531, 140] on icon at bounding box center [526, 137] width 17 height 17
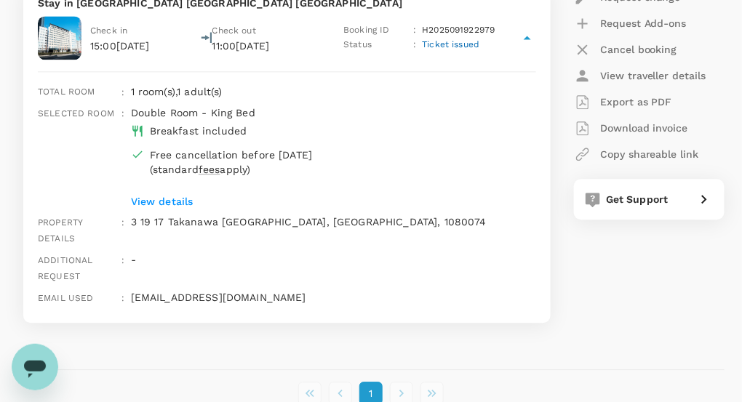
scroll to position [727, 0]
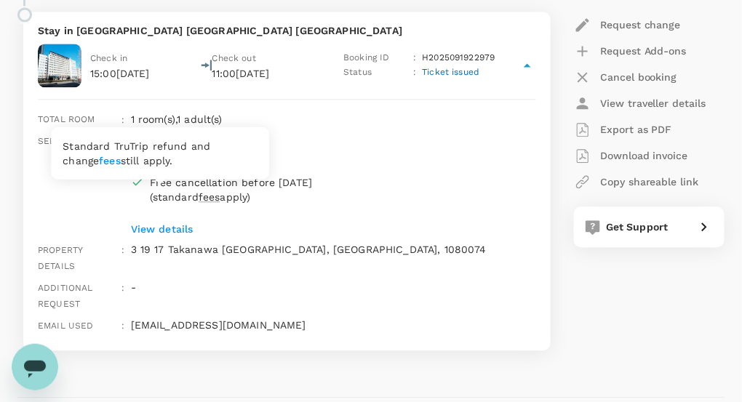
click at [199, 196] on span "fees" at bounding box center [210, 197] width 22 height 12
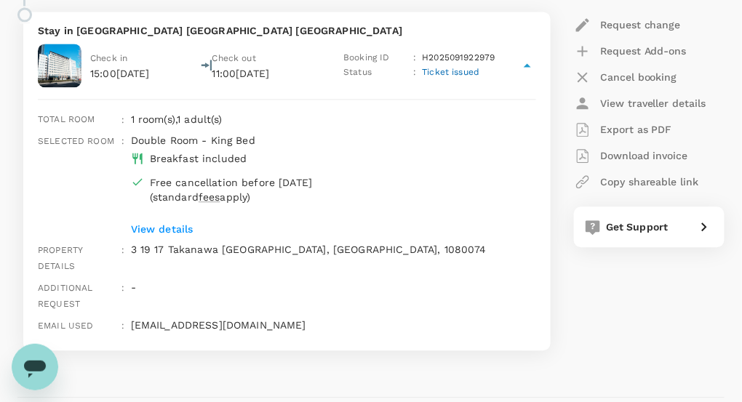
click at [33, 367] on icon "Open messaging window" at bounding box center [34, 368] width 22 height 17
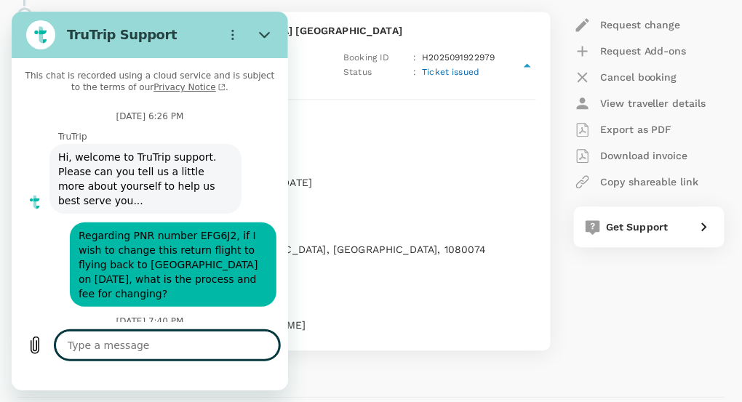
scroll to position [1369, 0]
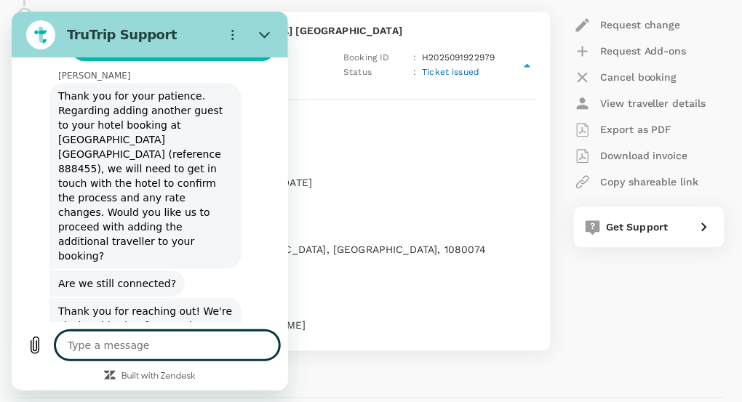
click at [81, 343] on textarea at bounding box center [167, 344] width 224 height 29
type textarea "R"
type textarea "x"
type textarea "Re"
type textarea "x"
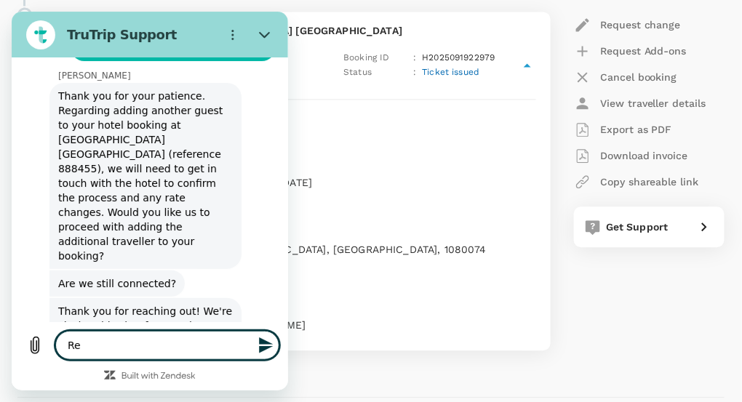
type textarea "Reg"
type textarea "x"
type textarea "Rega"
type textarea "x"
type textarea "Regar"
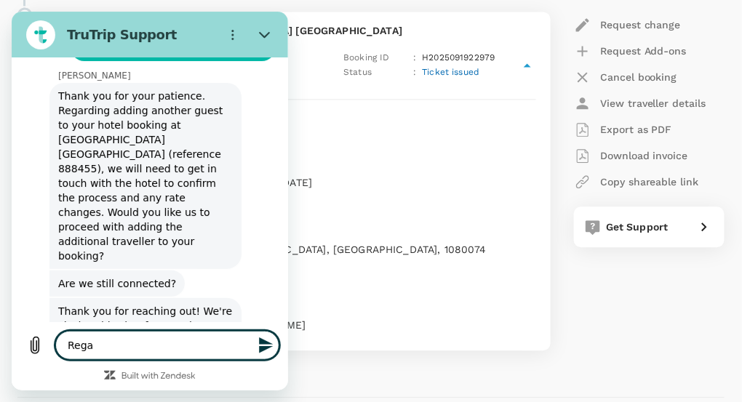
type textarea "x"
type textarea "Regard"
type textarea "x"
type textarea "Regardi"
type textarea "x"
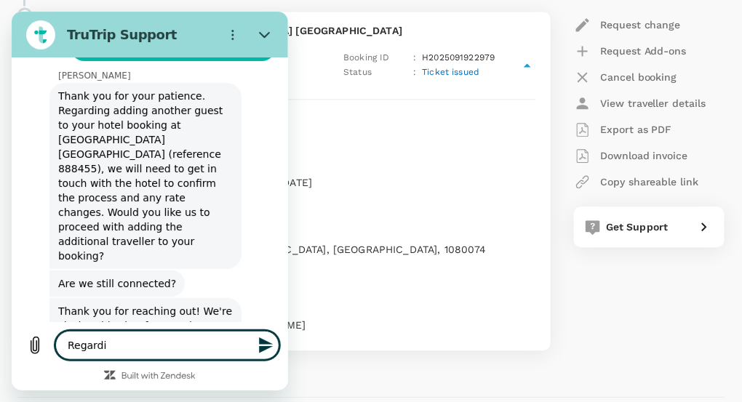
type textarea "Regardin"
type textarea "x"
type textarea "Regarding"
type textarea "x"
type textarea "Regarding"
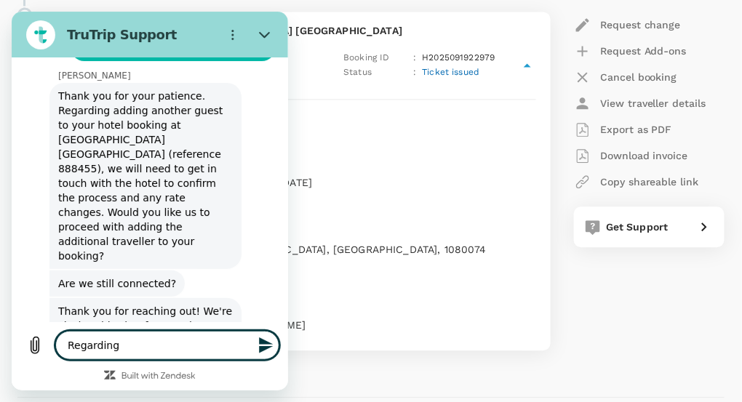
type textarea "x"
type textarea "Regarding m"
type textarea "x"
type textarea "Regarding my"
type textarea "x"
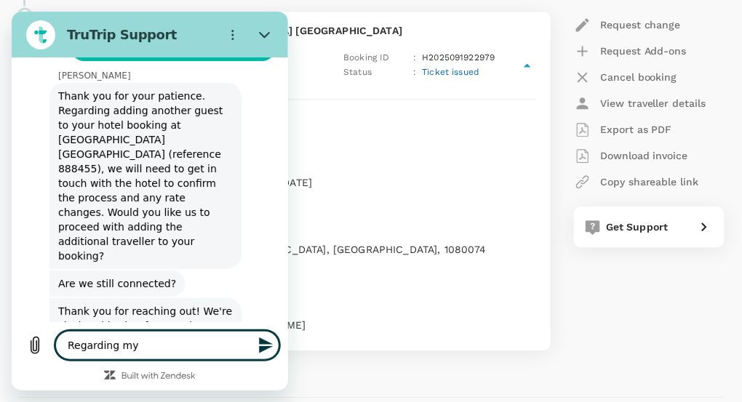
type textarea "Regarding my"
type textarea "x"
type textarea "Regarding my n"
type textarea "x"
type textarea "Regarding my"
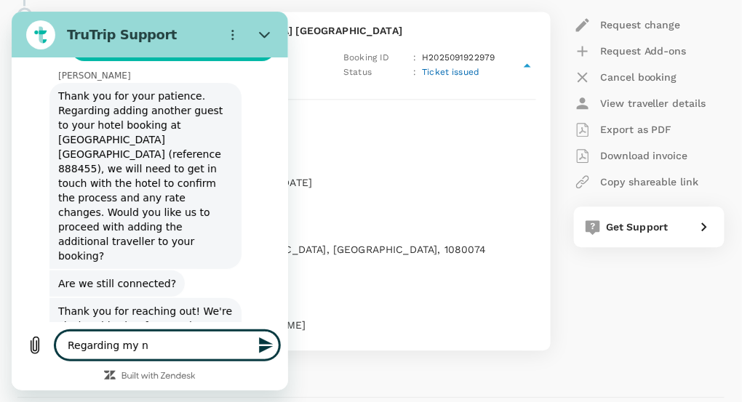
type textarea "x"
type textarea "Regarding my h"
type textarea "x"
type textarea "Regarding my ho"
type textarea "x"
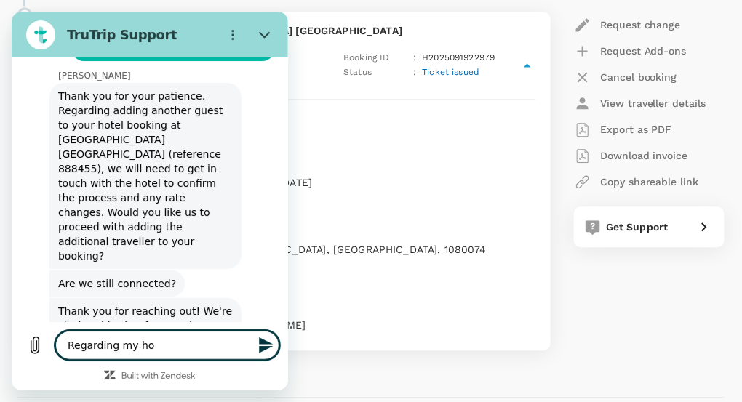
type textarea "Regarding my hot"
type textarea "x"
type textarea "Regarding my hote"
type textarea "x"
type textarea "Regarding my hotel"
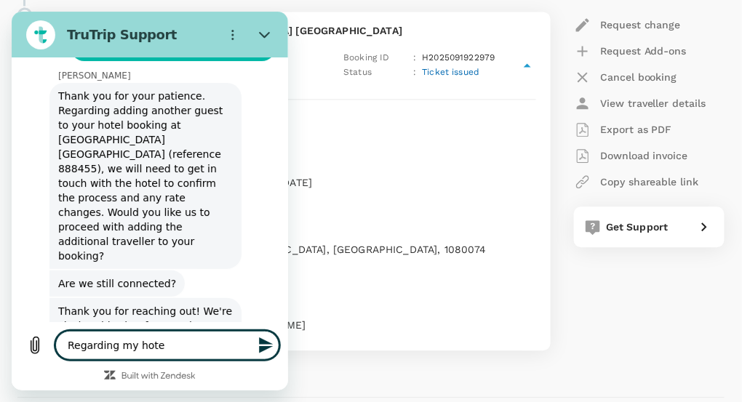
type textarea "x"
type textarea "Regarding my hotel"
type textarea "x"
type textarea "Regarding my hotel b"
type textarea "x"
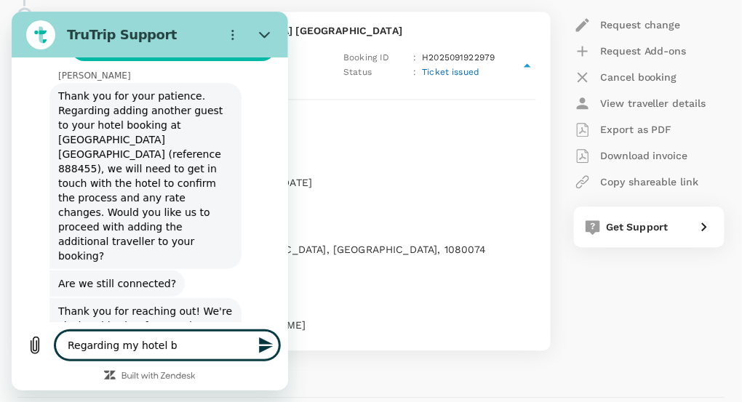
type textarea "Regarding my hotel bo"
type textarea "x"
type textarea "Regarding my hotel boo"
type textarea "x"
type textarea "Regarding my hotel book"
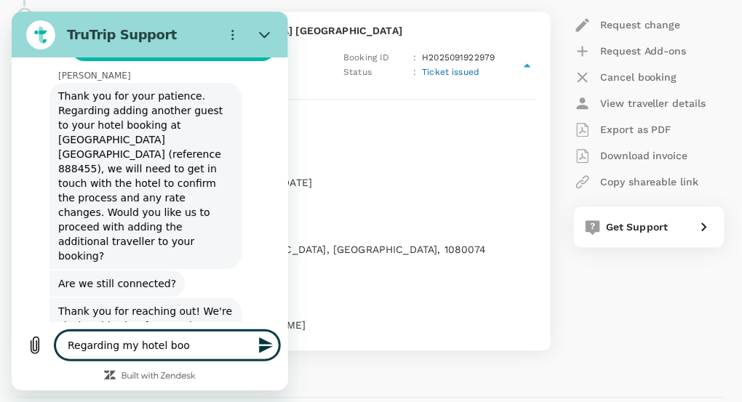
type textarea "x"
type textarea "Regarding my hotel booki"
type textarea "x"
type textarea "Regarding my hotel bookin"
type textarea "x"
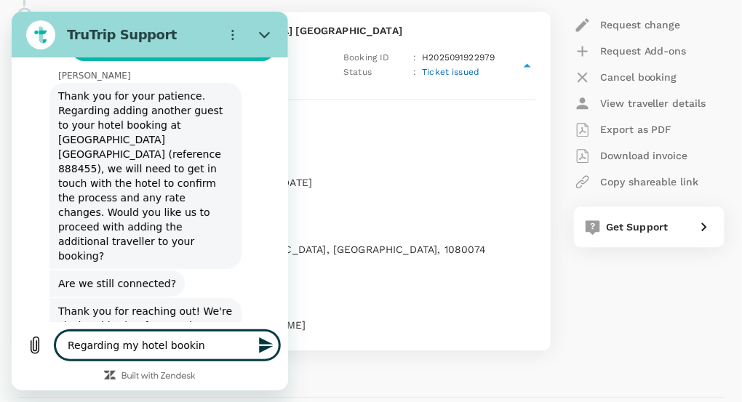
type textarea "Regarding my hotel booking"
type textarea "x"
type textarea "Regarding my hotel booking,"
type textarea "x"
type textarea "Regarding my hotel booking,"
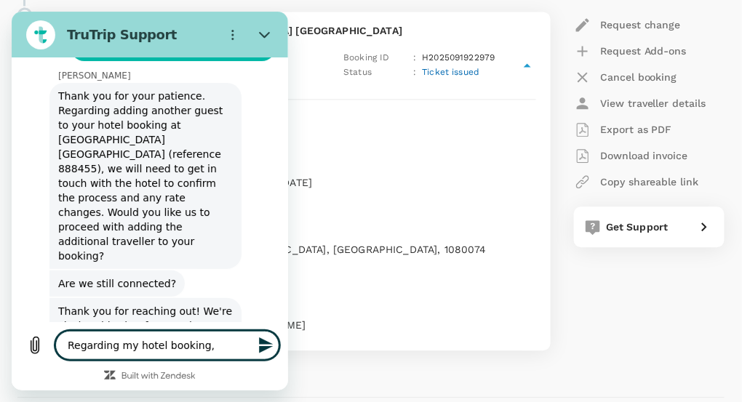
type textarea "x"
type textarea "Regarding my hotel booking, w"
type textarea "x"
type textarea "Regarding my hotel booking, wh"
type textarea "x"
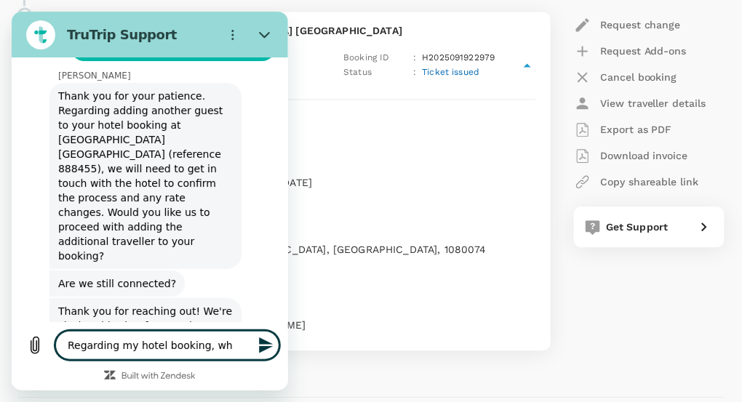
type textarea "Regarding my hotel booking, wha"
type textarea "x"
type textarea "Regarding my hotel booking, what"
type textarea "x"
type textarea "Regarding my hotel booking, what"
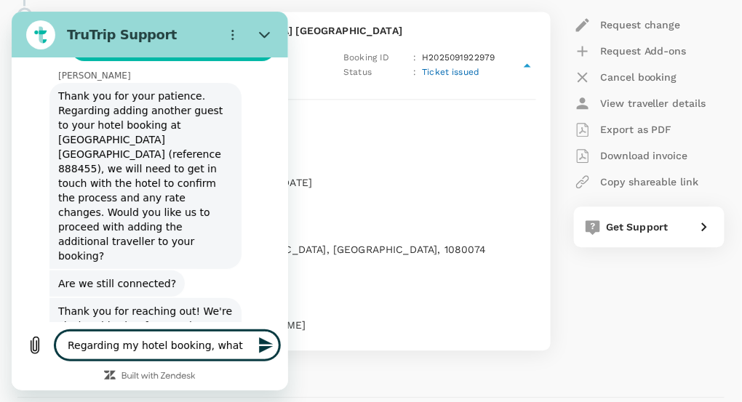
type textarea "x"
type textarea "Regarding my hotel booking, what i"
type textarea "x"
type textarea "Regarding my hotel booking, what is"
type textarea "x"
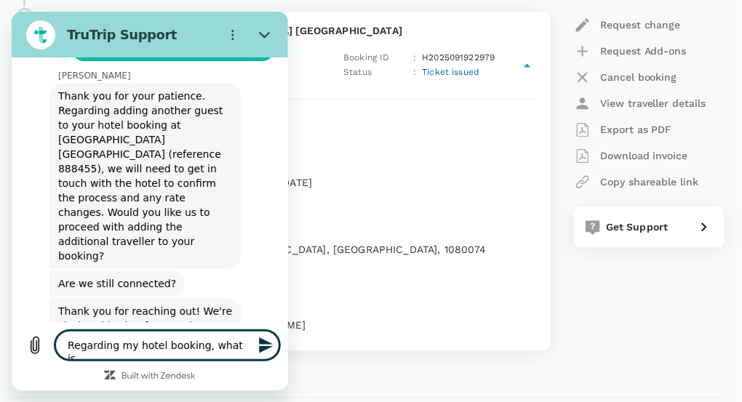
type textarea "Regarding my hotel booking, what is"
type textarea "x"
type textarea "Regarding my hotel booking, what is t"
type textarea "x"
type textarea "Regarding my hotel booking, what is th"
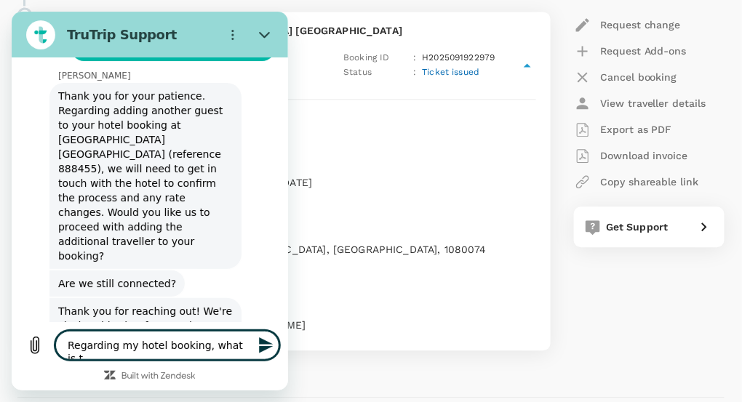
type textarea "x"
type textarea "Regarding my hotel booking, what is the"
type textarea "x"
type textarea "Regarding my hotel booking, what is the"
type textarea "x"
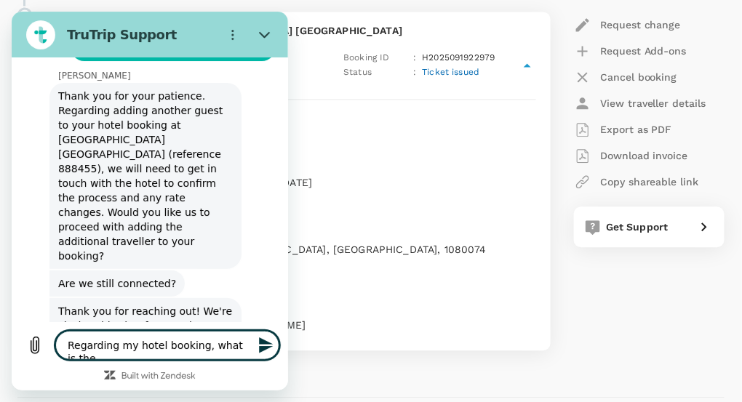
type textarea "Regarding my hotel booking, what is the"
type textarea "x"
type textarea "Regarding my hotel booking, what is th"
type textarea "x"
type textarea "Regarding my hotel booking, what is t"
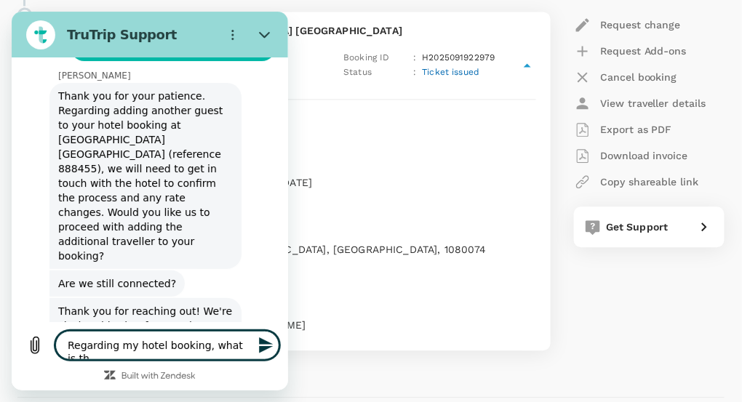
type textarea "x"
type textarea "Regarding my hotel booking, what is"
type textarea "x"
type textarea "Regarding my hotel booking, what is"
type textarea "x"
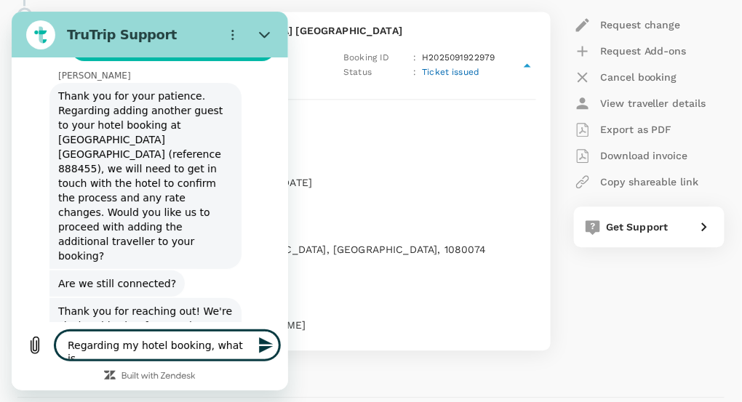
type textarea "Regarding my hotel booking, what i"
type textarea "x"
type textarea "Regarding my hotel booking, what"
type textarea "x"
type textarea "Regarding my hotel booking, what"
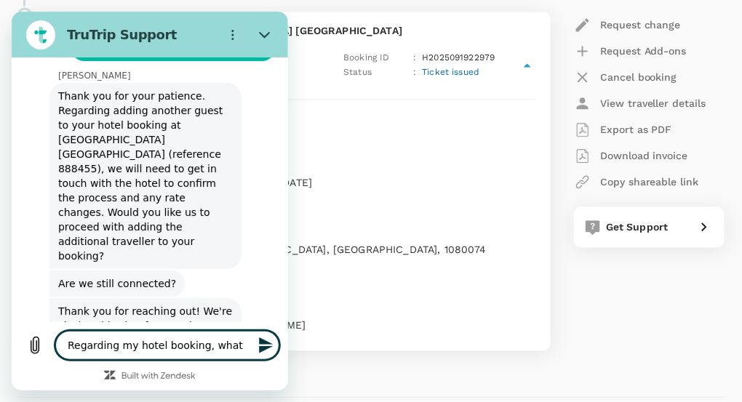
type textarea "x"
type textarea "Regarding my hotel booking, wha"
type textarea "x"
type textarea "Regarding my hotel booking, wh"
type textarea "x"
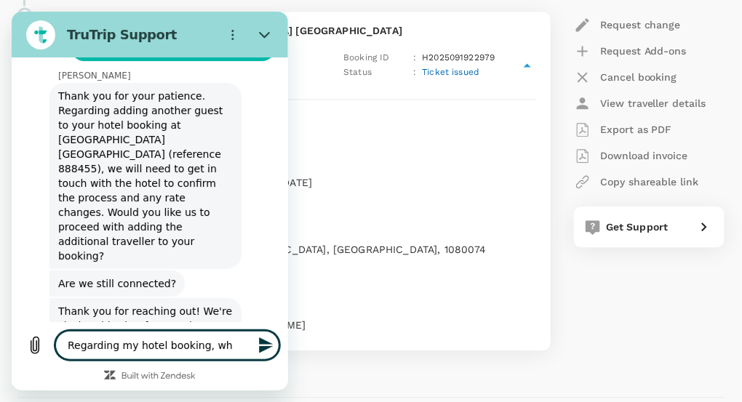
type textarea "Regarding my hotel booking, w"
type textarea "x"
type textarea "Regarding my hotel booking,"
type textarea "x"
type textarea "Regarding my hotel booking,"
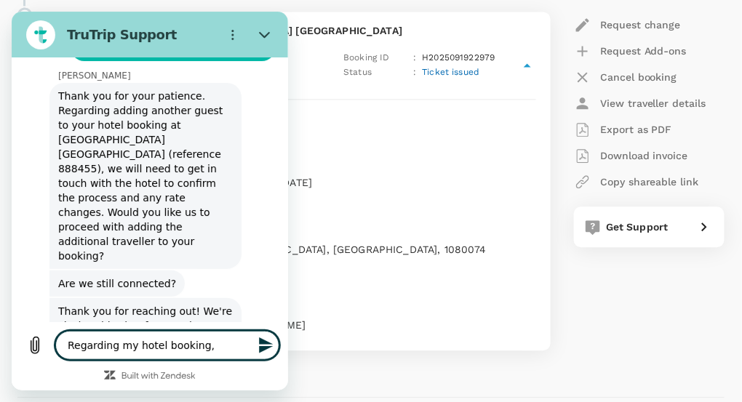
type textarea "x"
type textarea "Regarding my hotel booking"
type textarea "x"
type textarea "Regarding my hotel bookin"
type textarea "x"
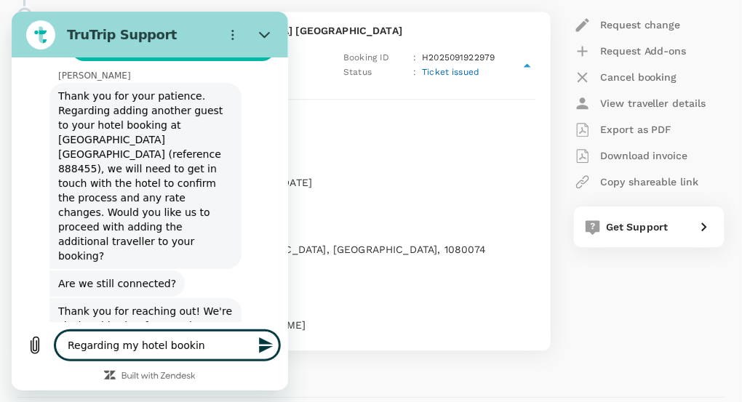
type textarea "Regarding my hotel booki"
type textarea "x"
type textarea "Regarding my hotel book"
type textarea "x"
type textarea "Regarding my hotel boo"
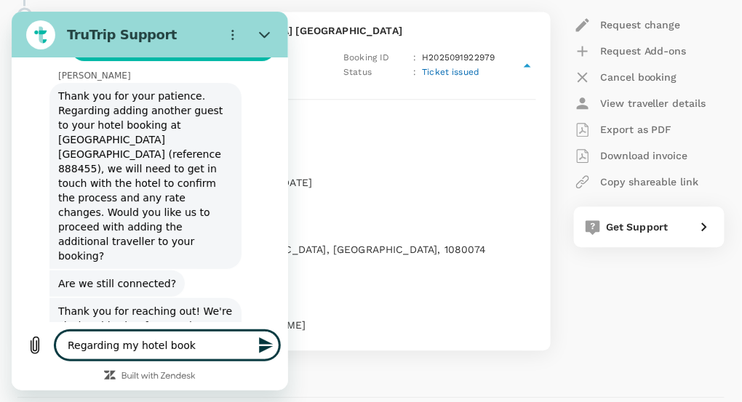
type textarea "x"
type textarea "Regarding my hotel bo"
type textarea "x"
type textarea "Regarding my hotel b"
type textarea "x"
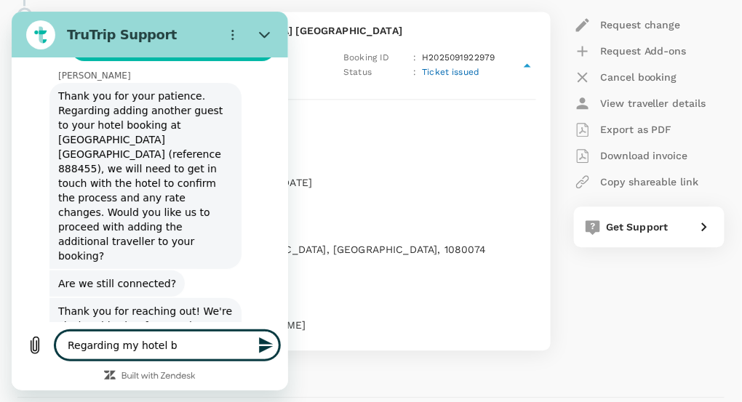
type textarea "Regarding my hotel"
type textarea "x"
type textarea "Regarding my hotel"
type textarea "x"
type textarea "Regarding my hote"
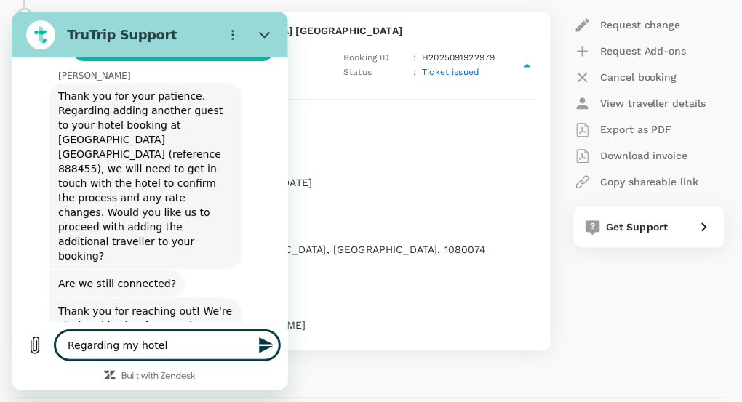
type textarea "x"
type textarea "Regarding my hot"
type textarea "x"
type textarea "Regarding my ho"
type textarea "x"
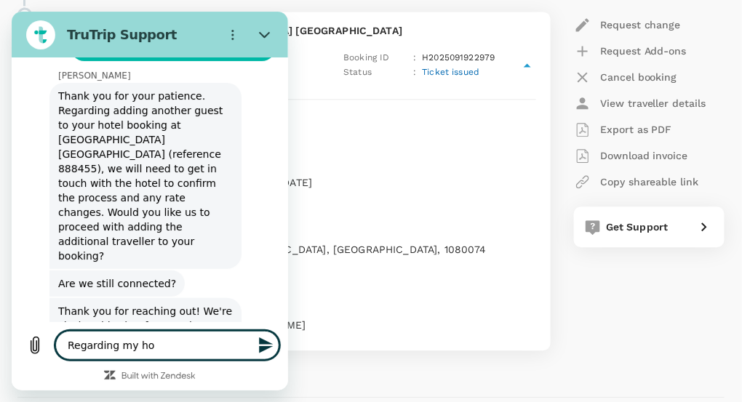
type textarea "Regarding my h"
type textarea "x"
type textarea "Regarding my"
type textarea "x"
type textarea "Regarding my"
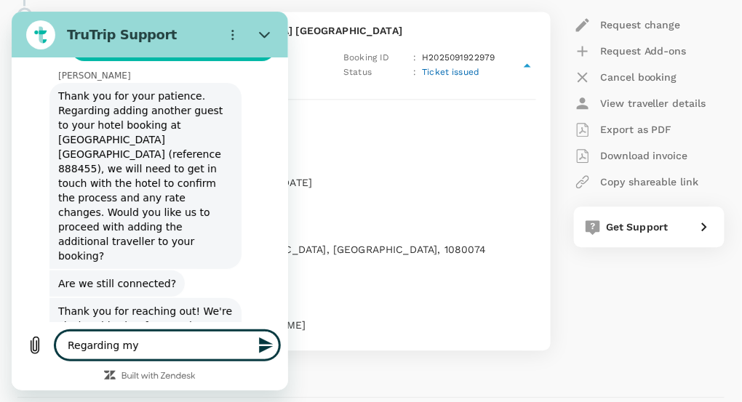
type textarea "x"
type textarea "Regarding m"
type textarea "x"
type textarea "Regarding"
type textarea "x"
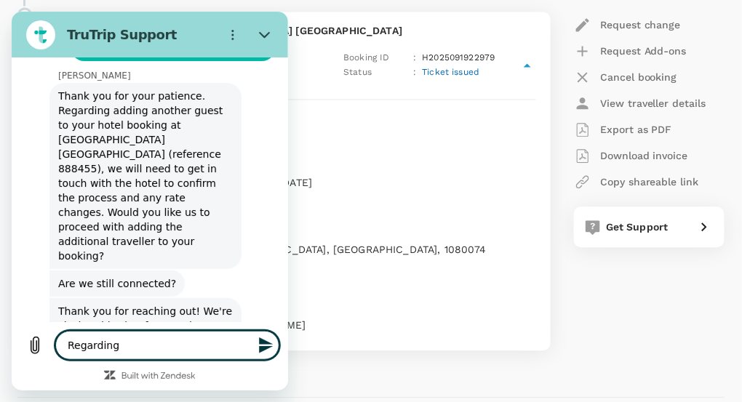
type textarea "Regarding"
type textarea "x"
type textarea "Regardin"
type textarea "x"
type textarea "Regardi"
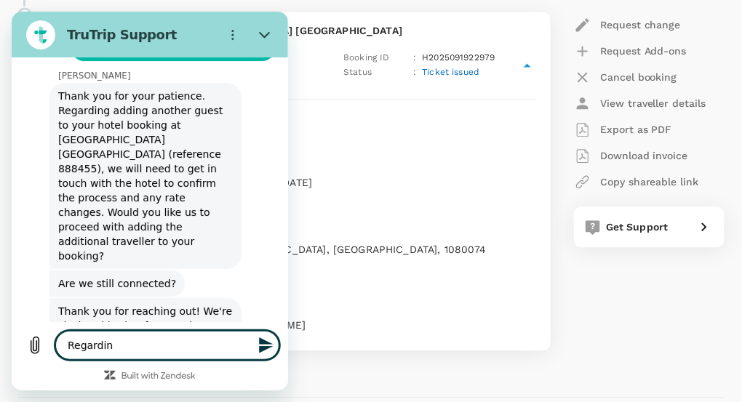
type textarea "x"
type textarea "Regard"
type textarea "x"
type textarea "Regar"
type textarea "x"
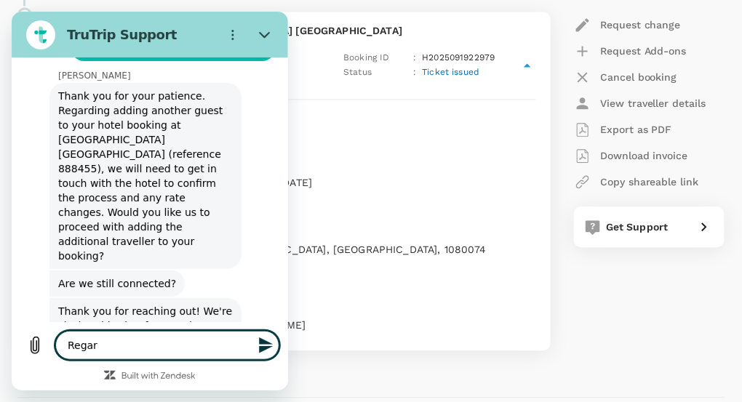
type textarea "Rega"
type textarea "x"
type textarea "Reg"
type textarea "x"
type textarea "Re"
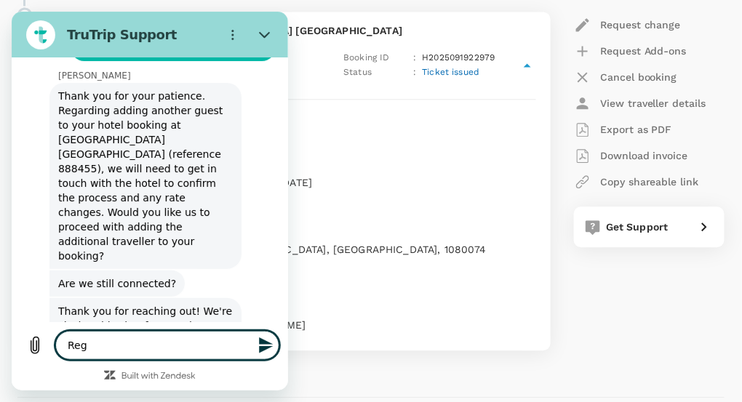
type textarea "x"
type textarea "R"
type textarea "x"
type textarea "R"
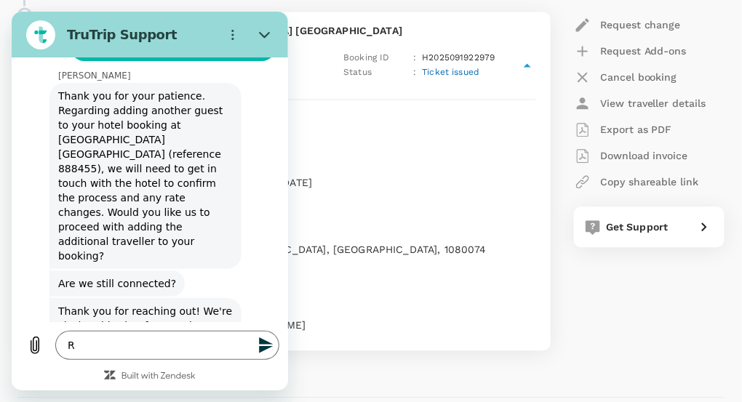
click at [367, 242] on p "3 19 17 Takanawa [GEOGRAPHIC_DATA], [GEOGRAPHIC_DATA], 1080074" at bounding box center [333, 249] width 405 height 15
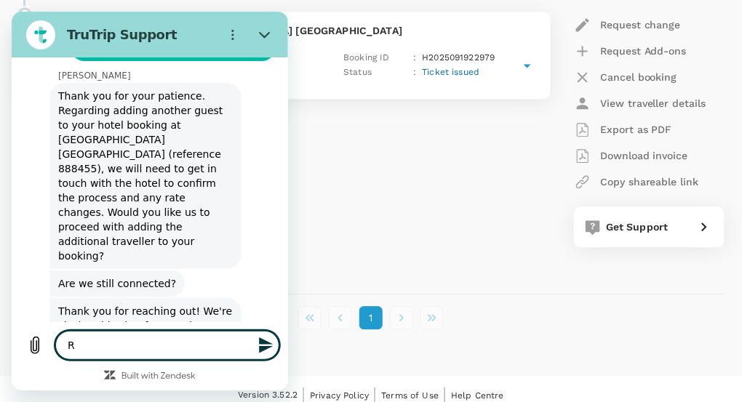
click at [165, 337] on textarea "R" at bounding box center [167, 344] width 224 height 29
type textarea "x"
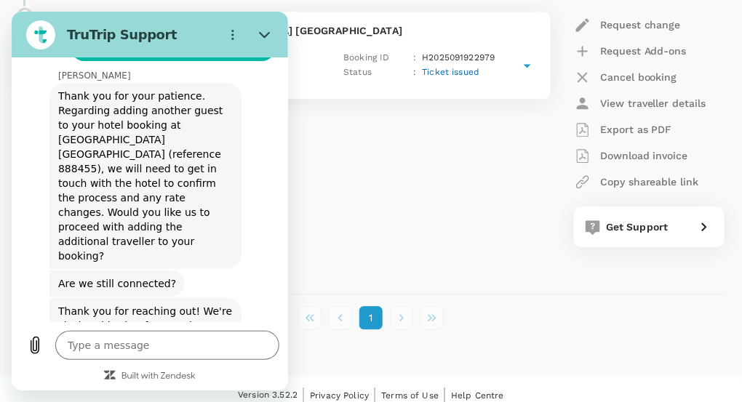
click at [404, 224] on div "Stay at Miyako City Tokyo Takanawa (3 night(s)) Stay in Miyako City Tokyo Takan…" at bounding box center [275, 109] width 539 height 300
click at [350, 153] on div "Stay at Miyako City Tokyo Takanawa (3 night(s)) Stay in Miyako City Tokyo Takan…" at bounding box center [275, 109] width 539 height 300
click at [263, 36] on icon "Close" at bounding box center [263, 34] width 11 height 7
type textarea "x"
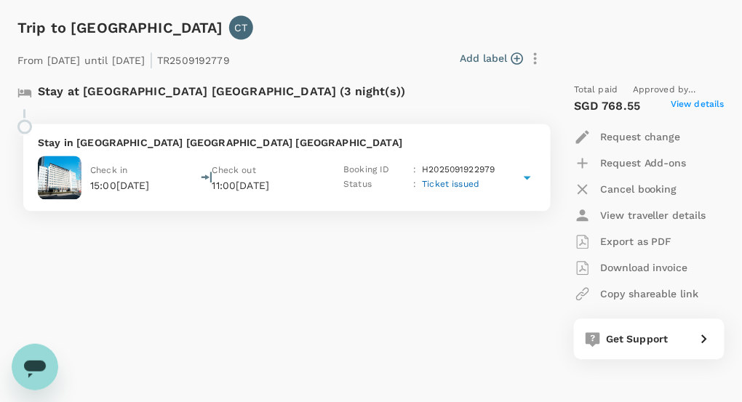
scroll to position [582, 0]
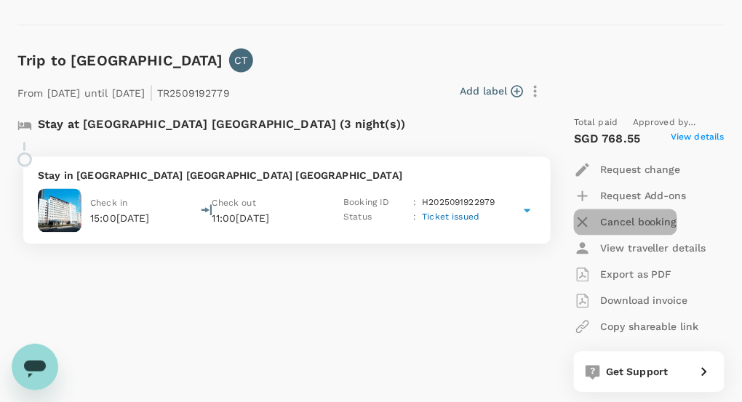
click at [629, 221] on p "Cancel booking" at bounding box center [638, 222] width 77 height 15
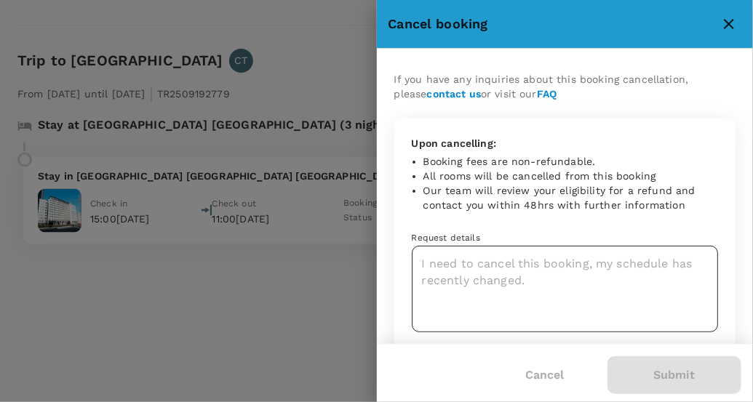
click at [486, 263] on textarea at bounding box center [565, 289] width 307 height 87
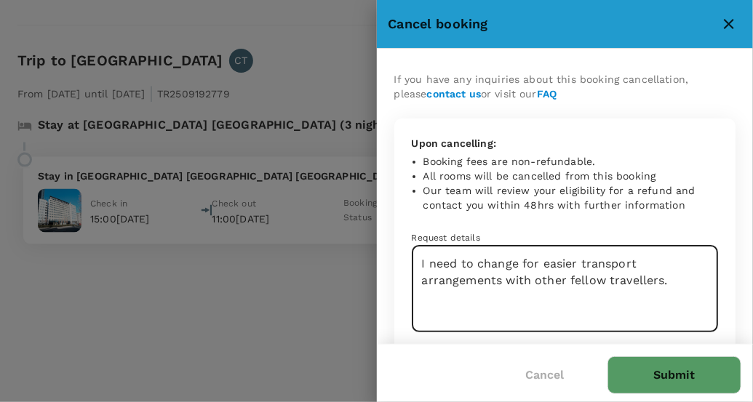
click at [457, 262] on textarea "I need to change for easier transport arrangements with other fellow travellers." at bounding box center [565, 289] width 307 height 87
click at [548, 265] on textarea "I would like to change for easier transport arrangements with other fellow trav…" at bounding box center [565, 289] width 307 height 87
click at [603, 283] on textarea "I would like to change to another hotel for easier transport arrangements with …" at bounding box center [565, 289] width 307 height 87
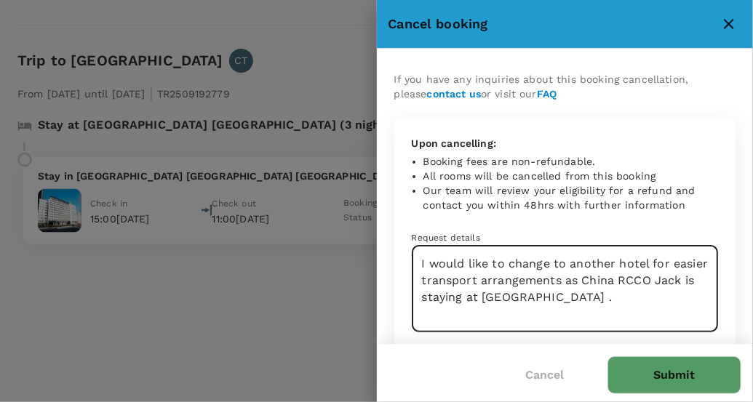
type textarea "I would like to change to another hotel for easier transport arrangements as Ch…"
type textarea "x"
paste textarea "Hotel Metropolitan Kawasaki"
click at [614, 260] on textarea "I would like to change to another hotel for easier transport arrangements as Ch…" at bounding box center [565, 289] width 307 height 87
click at [657, 260] on textarea "I would like to change to the same hotel for easier transport arrangements as C…" at bounding box center [565, 289] width 307 height 87
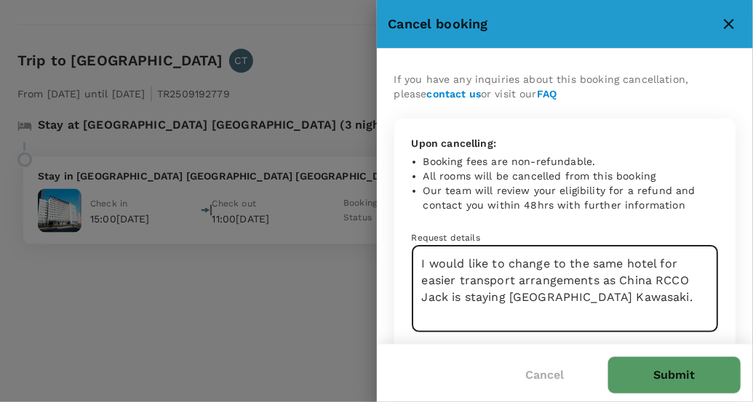
drag, startPoint x: 621, startPoint y: 280, endPoint x: 447, endPoint y: 299, distance: 174.8
click at [447, 299] on textarea "I would like to change to the same hotel for easier transport arrangements as C…" at bounding box center [565, 289] width 307 height 87
click at [484, 279] on textarea "I would like to change to the same hotel China RCCO Jack for easier transport a…" at bounding box center [565, 289] width 307 height 87
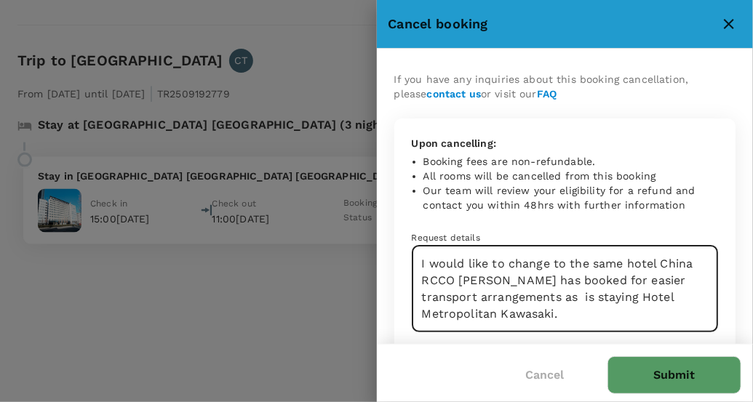
click at [611, 280] on textarea "I would like to change to the same hotel China RCCO Jack has booked for easier …" at bounding box center [565, 289] width 307 height 87
click at [612, 280] on textarea "I would like to change to the same hotel China RCCO Jack has booked for easier …" at bounding box center [565, 289] width 307 height 87
type textarea "I would like to change to the same hotel China RCCO Jack has booked for shared …"
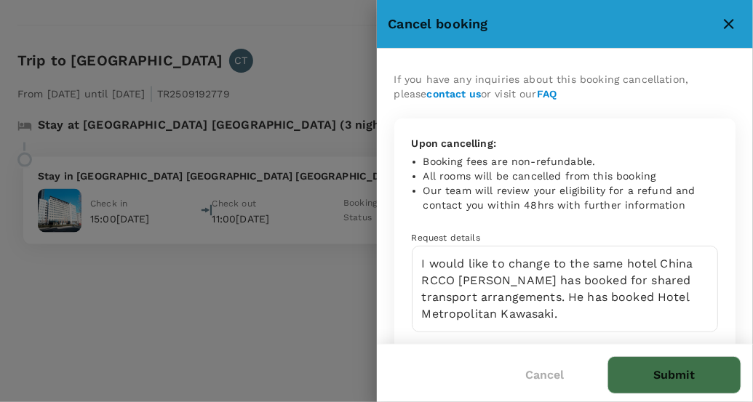
click at [639, 379] on button "Submit" at bounding box center [674, 375] width 134 height 38
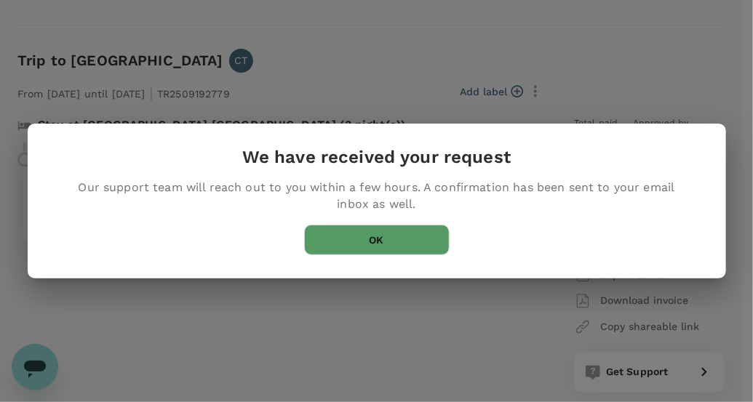
click at [391, 234] on button "OK" at bounding box center [376, 240] width 145 height 31
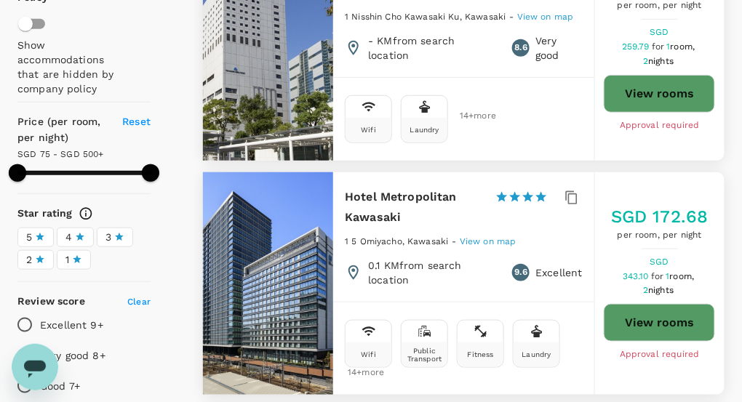
scroll to position [218, 0]
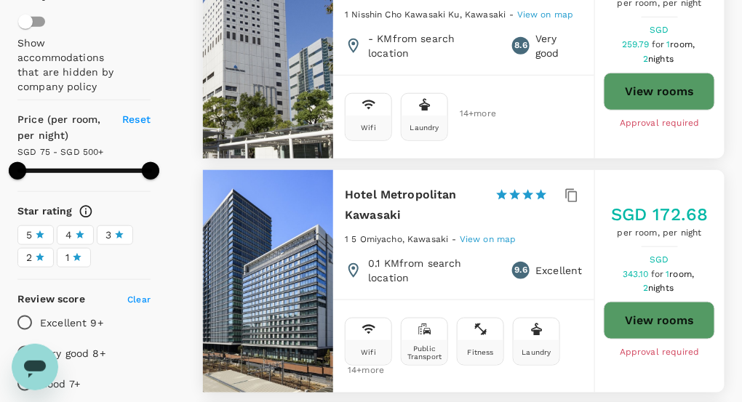
type input "499.91"
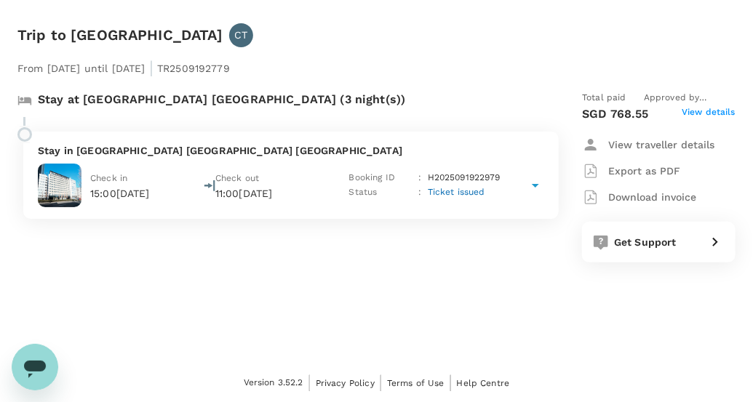
click at [531, 185] on icon at bounding box center [534, 185] width 17 height 17
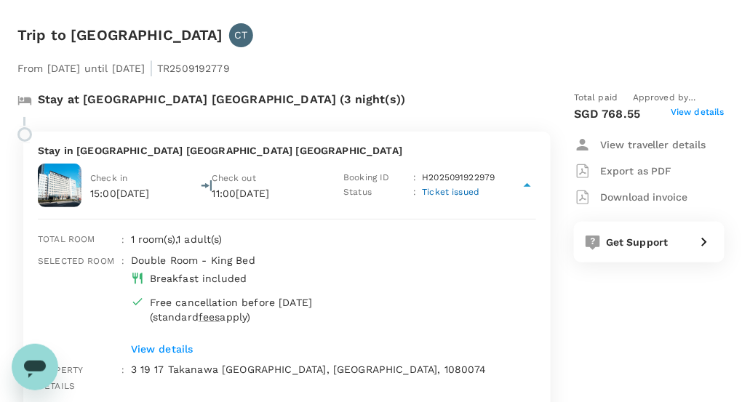
click at [684, 111] on span "View details" at bounding box center [697, 113] width 54 height 17
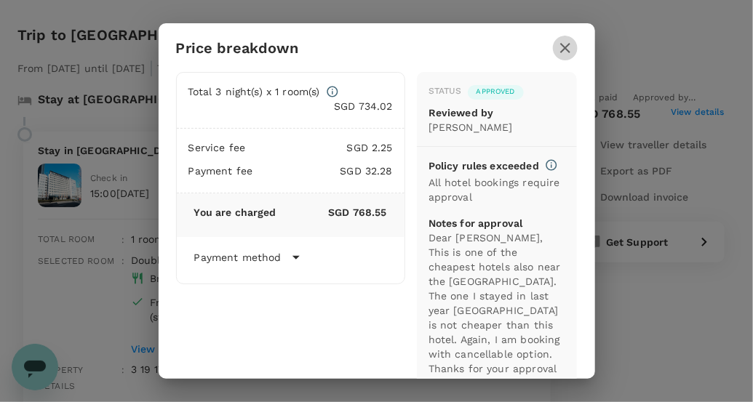
click at [566, 48] on icon "button" at bounding box center [564, 47] width 17 height 17
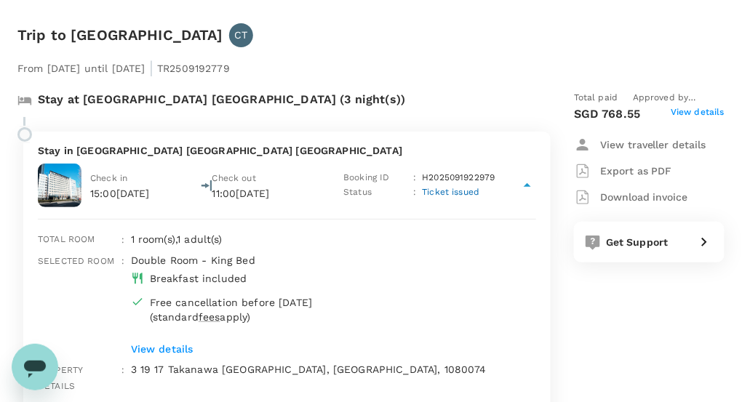
click at [672, 111] on span "View details" at bounding box center [697, 113] width 54 height 17
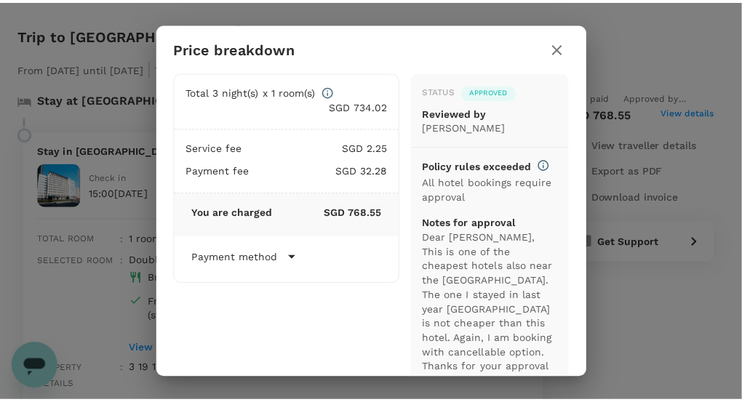
scroll to position [77, 0]
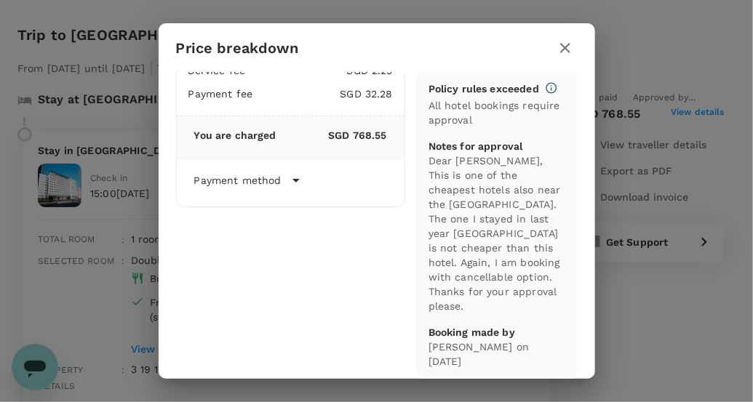
click at [560, 47] on icon "button" at bounding box center [564, 47] width 17 height 17
